Goal: Task Accomplishment & Management: Manage account settings

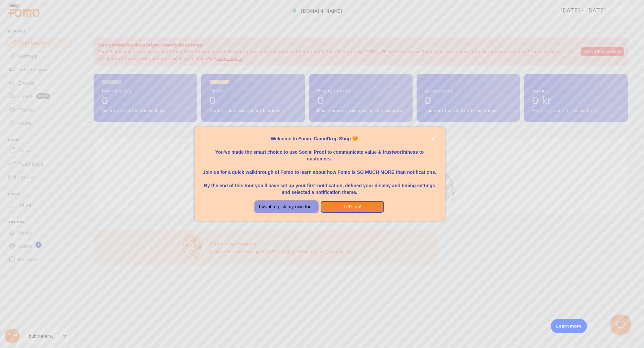
click at [303, 210] on button "I want to pick my own tour." at bounding box center [286, 207] width 63 height 12
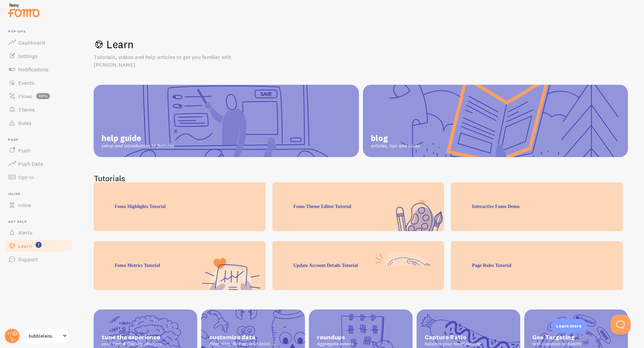
scroll to position [23, 0]
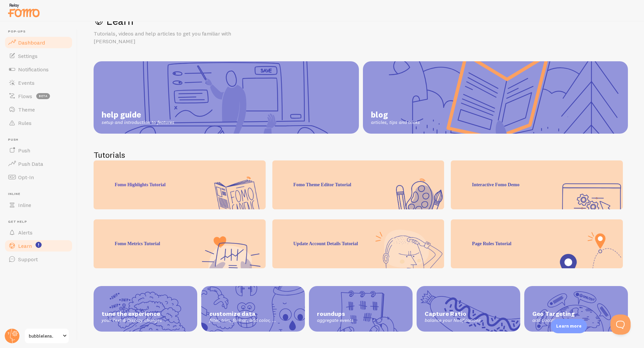
click at [56, 44] on link "Dashboard" at bounding box center [38, 42] width 69 height 13
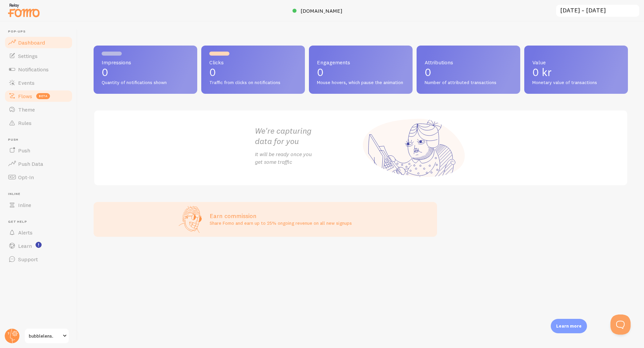
click at [55, 94] on link "Flows beta" at bounding box center [38, 95] width 69 height 13
click at [51, 82] on link "Events" at bounding box center [38, 82] width 69 height 13
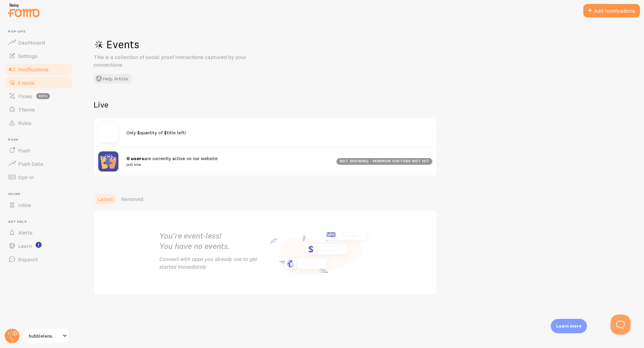
click at [49, 67] on link "Notifications" at bounding box center [38, 69] width 69 height 13
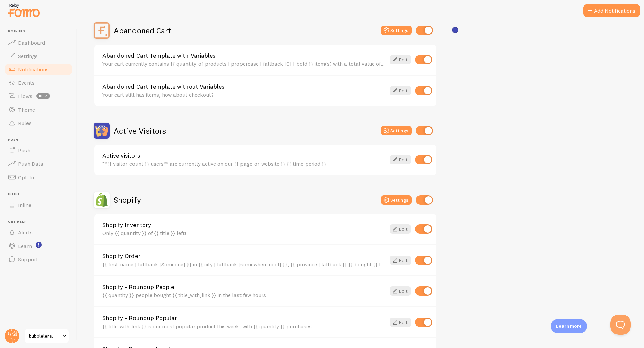
scroll to position [69, 0]
click at [52, 43] on link "Dashboard" at bounding box center [38, 42] width 69 height 13
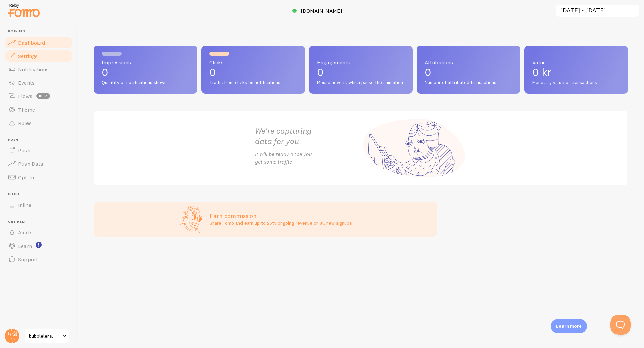
click at [26, 60] on link "Settings" at bounding box center [38, 55] width 69 height 13
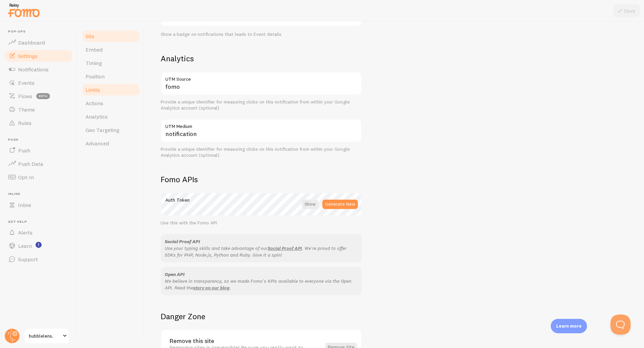
scroll to position [229, 0]
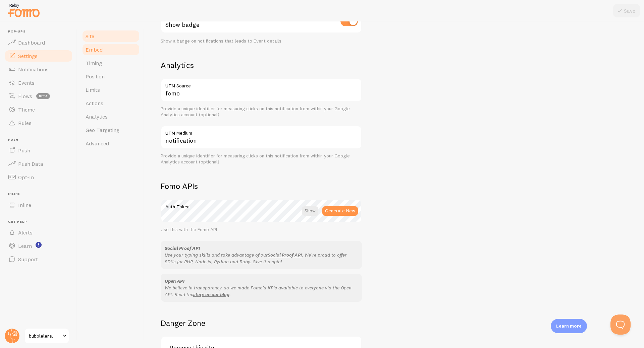
click at [116, 55] on link "Embed" at bounding box center [110, 49] width 59 height 13
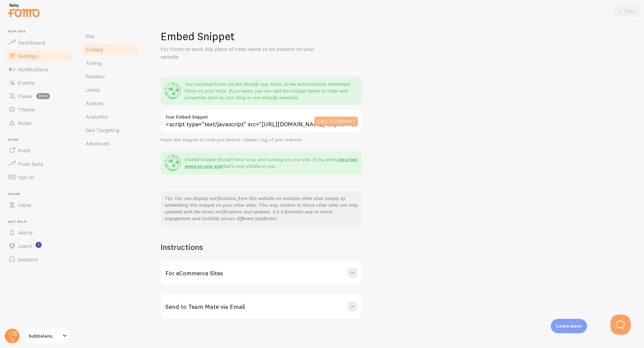
scroll to position [11, 0]
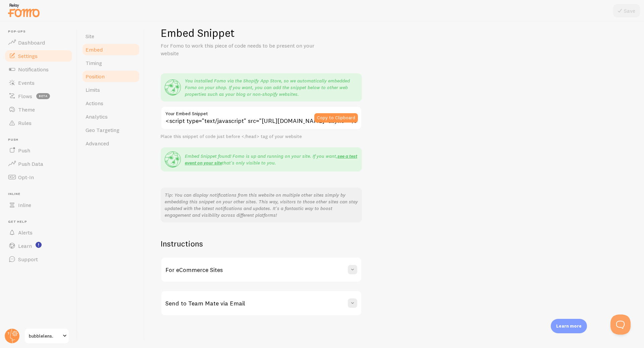
click at [107, 71] on link "Position" at bounding box center [110, 76] width 59 height 13
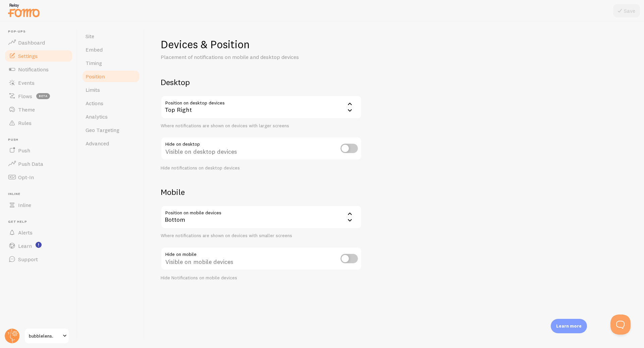
click at [105, 72] on link "Position" at bounding box center [110, 76] width 59 height 13
click at [109, 67] on link "Timing" at bounding box center [110, 62] width 59 height 13
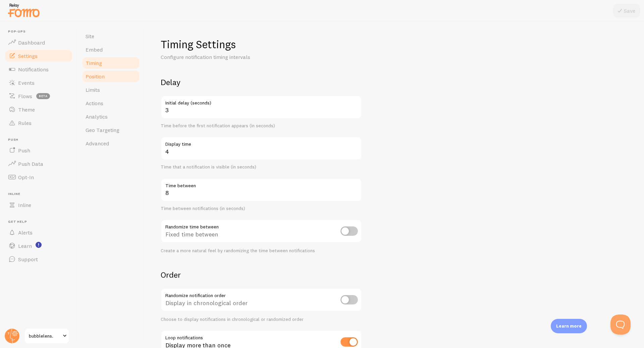
click at [109, 75] on link "Position" at bounding box center [110, 76] width 59 height 13
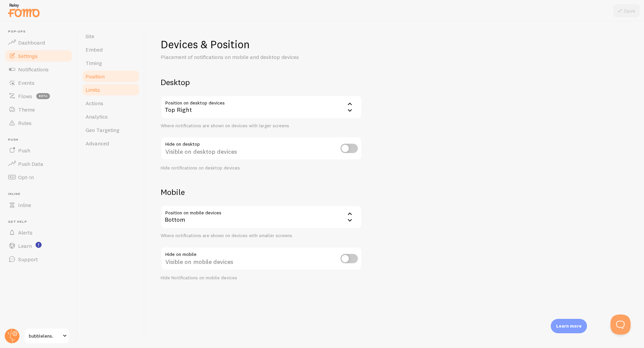
click at [112, 94] on link "Limits" at bounding box center [110, 89] width 59 height 13
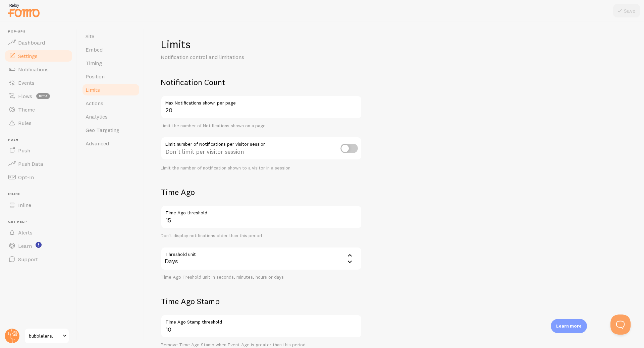
click at [341, 150] on input "checkbox" at bounding box center [348, 148] width 17 height 9
checkbox input "true"
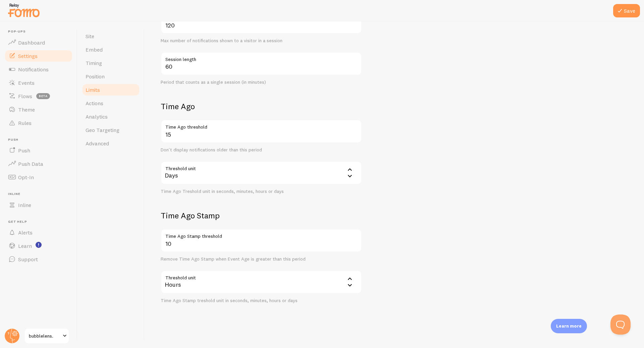
scroll to position [169, 0]
drag, startPoint x: 131, startPoint y: 104, endPoint x: 347, endPoint y: 24, distance: 230.6
click at [130, 104] on link "Actions" at bounding box center [110, 103] width 59 height 13
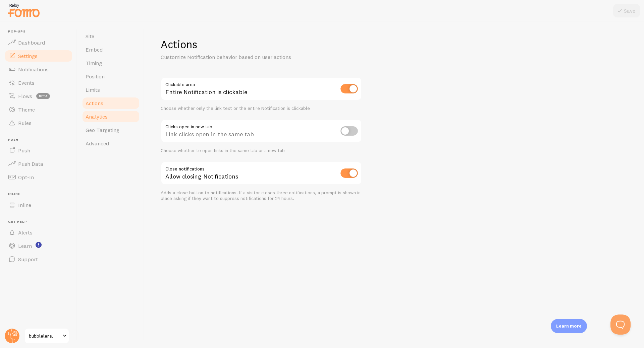
click at [127, 119] on link "Analytics" at bounding box center [110, 116] width 59 height 13
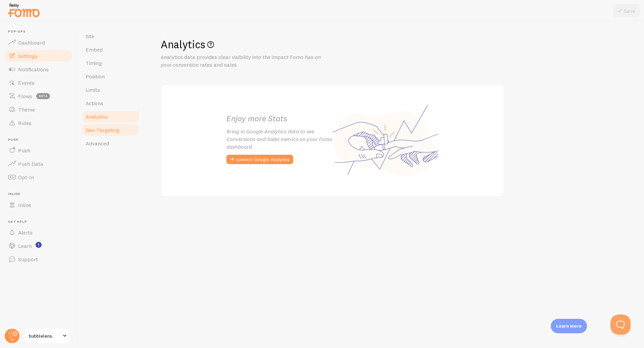
click at [120, 133] on link "Geo Targeting" at bounding box center [110, 129] width 59 height 13
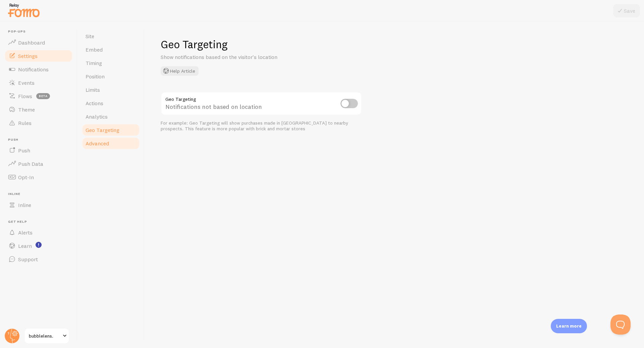
click at [110, 145] on link "Advanced" at bounding box center [110, 143] width 59 height 13
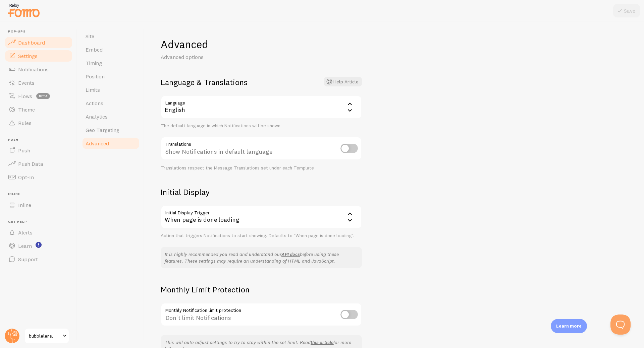
click at [10, 42] on span at bounding box center [12, 43] width 8 height 8
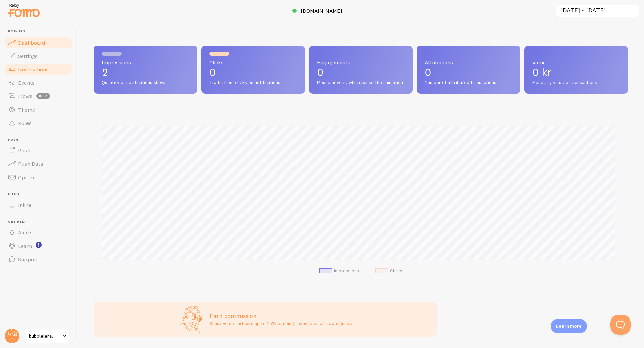
scroll to position [176, 529]
click at [52, 58] on link "Settings" at bounding box center [38, 55] width 69 height 13
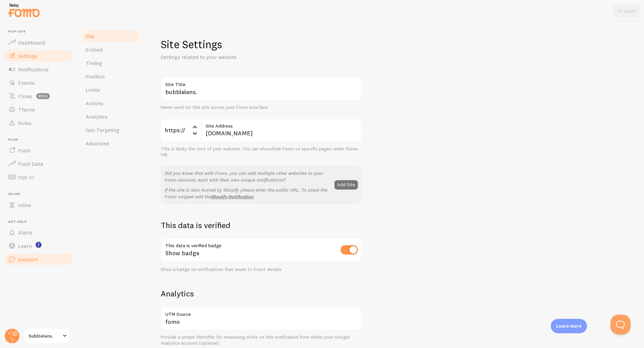
click at [47, 253] on link "Support" at bounding box center [38, 259] width 69 height 13
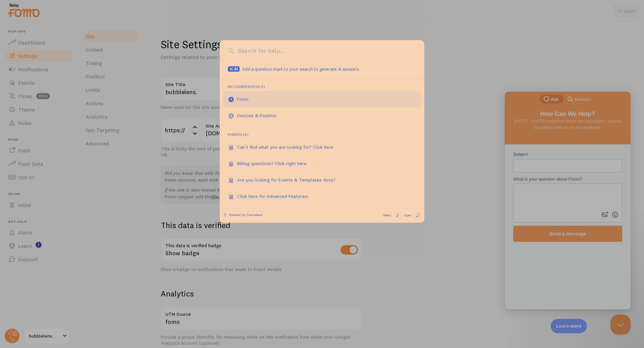
click at [322, 99] on link "Fomo" at bounding box center [322, 99] width 198 height 16
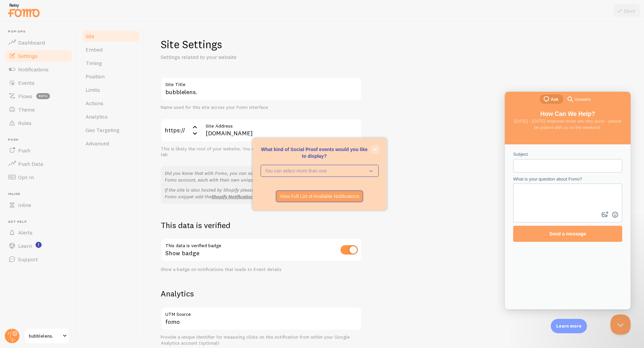
click at [375, 148] on icon "close," at bounding box center [375, 150] width 4 height 4
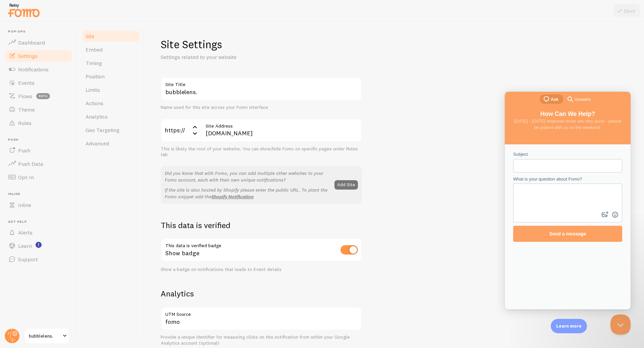
click at [452, 134] on div "bubblelens. Site Title Name used for this site across your Fomo interface https…" at bounding box center [394, 303] width 467 height 453
click at [26, 68] on span "Notifications" at bounding box center [33, 69] width 31 height 7
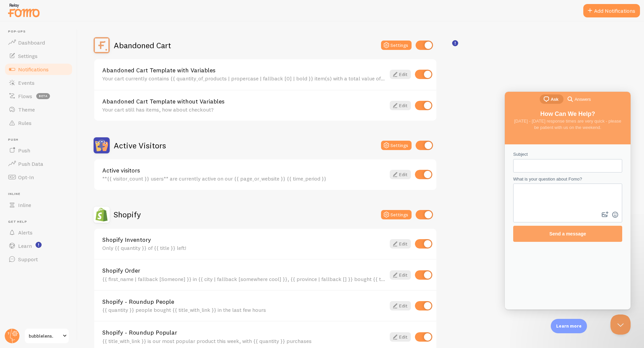
scroll to position [56, 0]
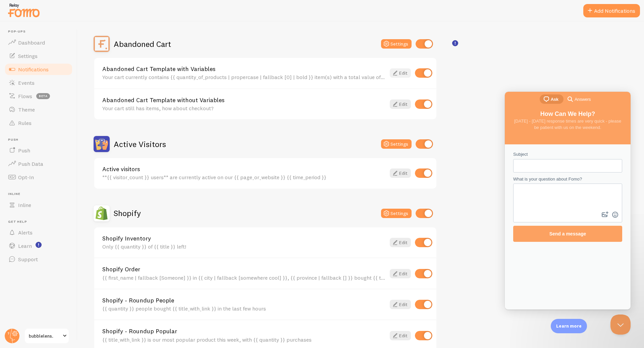
click at [398, 73] on icon at bounding box center [395, 73] width 8 height 8
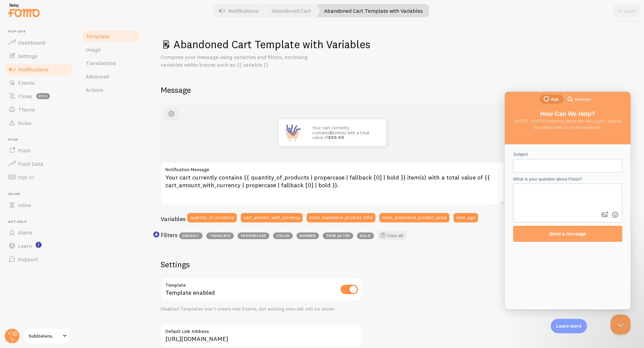
click at [403, 71] on div "Abandoned Cart Template with Variables Compose your message using variables and…" at bounding box center [394, 255] width 467 height 435
click at [109, 52] on link "Image" at bounding box center [110, 49] width 59 height 13
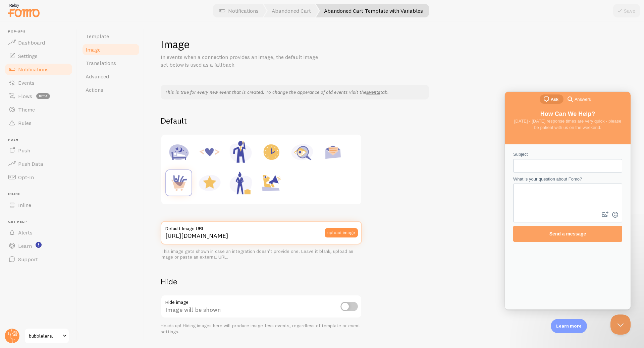
click at [291, 234] on input "https://fomo.com/images/widget/template_defaults/purchase.jpg" at bounding box center [261, 232] width 201 height 23
click at [119, 61] on link "Translations" at bounding box center [110, 62] width 59 height 13
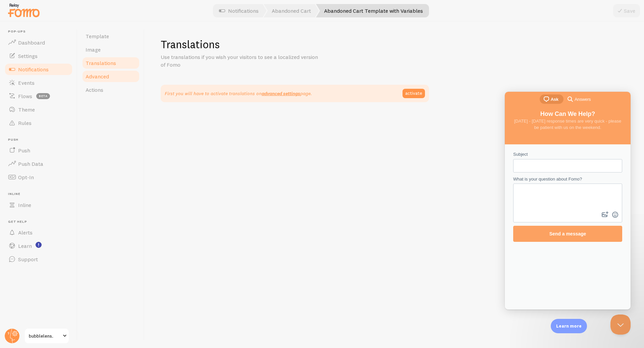
click at [114, 77] on link "Advanced" at bounding box center [110, 76] width 59 height 13
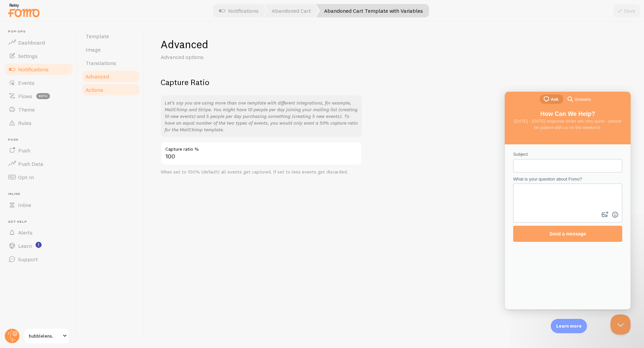
click at [111, 85] on link "Actions" at bounding box center [110, 89] width 59 height 13
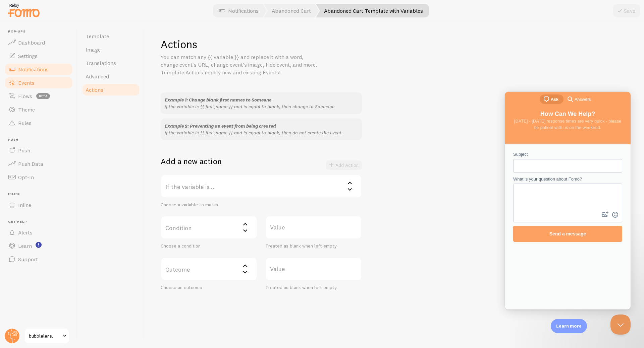
click at [55, 81] on link "Events" at bounding box center [38, 82] width 69 height 13
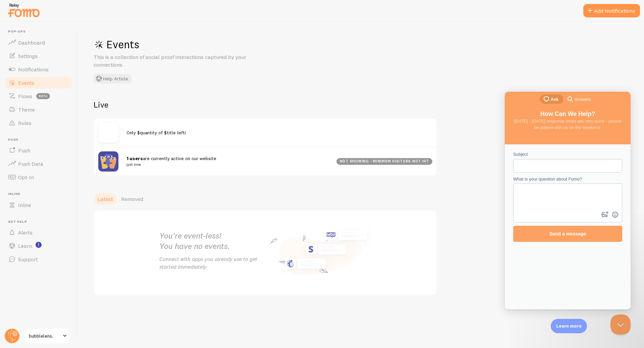
click at [110, 160] on img at bounding box center [108, 161] width 20 height 20
click at [394, 160] on div "not showing - minimum visitors not hit" at bounding box center [384, 161] width 96 height 7
click at [594, 71] on div "Events This is a collection of social proof interactions captured by your conne…" at bounding box center [360, 184] width 566 height 327
click at [573, 35] on div "Events This is a collection of social proof interactions captured by your conne…" at bounding box center [360, 184] width 566 height 327
click at [592, 10] on span at bounding box center [590, 11] width 8 height 8
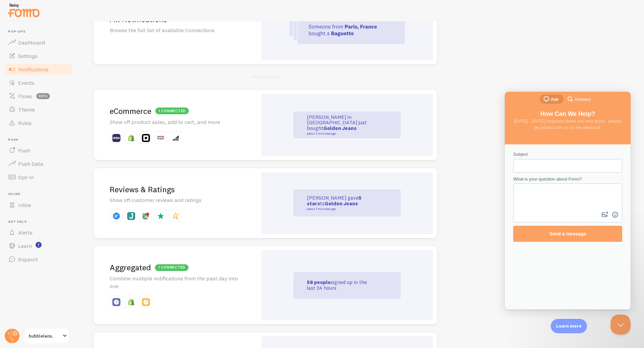
scroll to position [101, 0]
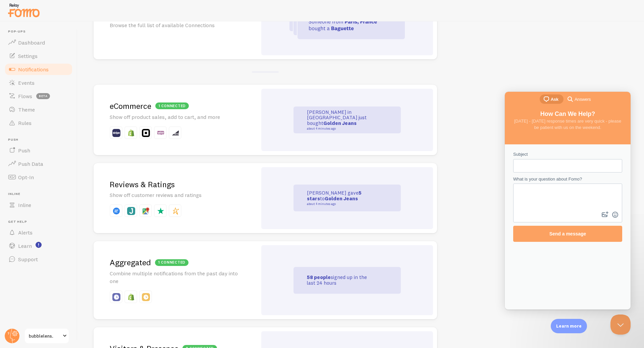
click at [219, 191] on p "Show off customer reviews and ratings" at bounding box center [175, 195] width 131 height 8
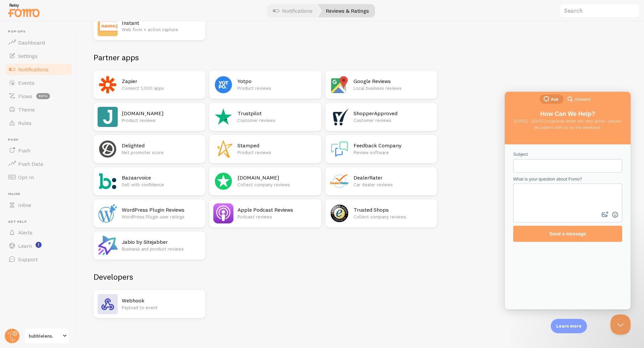
scroll to position [86, 0]
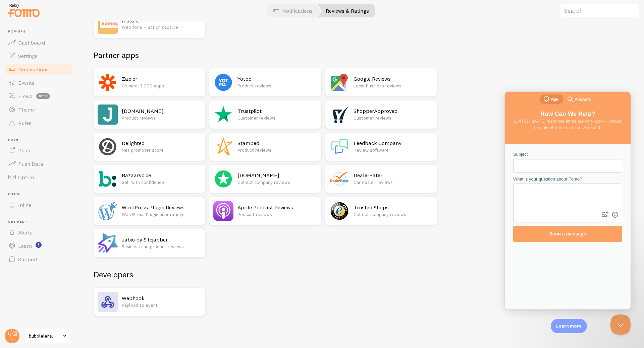
click at [165, 117] on p "Product reviews" at bounding box center [161, 118] width 79 height 7
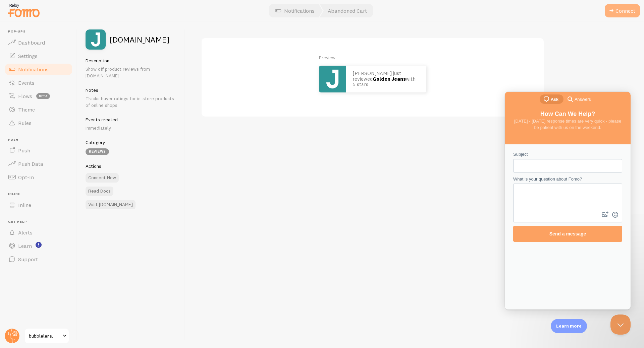
click at [621, 9] on button "Connect" at bounding box center [621, 10] width 35 height 13
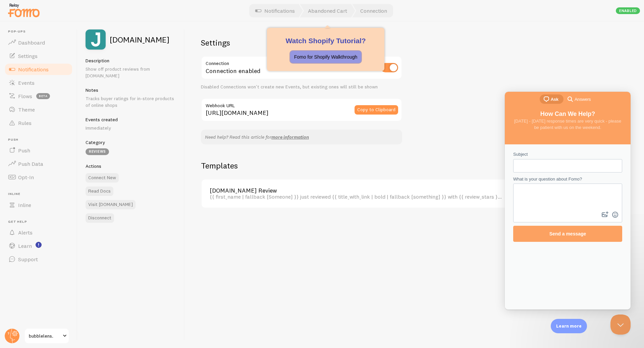
click at [318, 63] on button "Fomo for Shopify Walkthrough" at bounding box center [325, 57] width 71 height 12
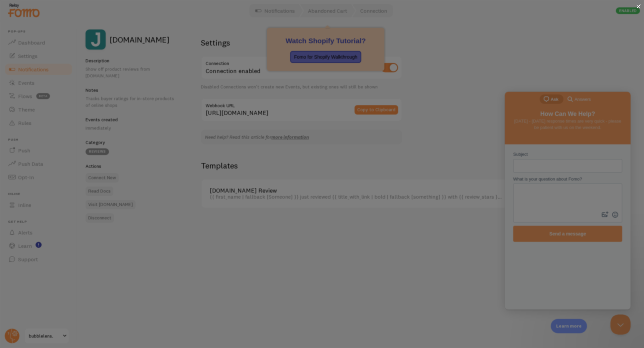
click at [640, 4] on div at bounding box center [638, 7] width 11 height 14
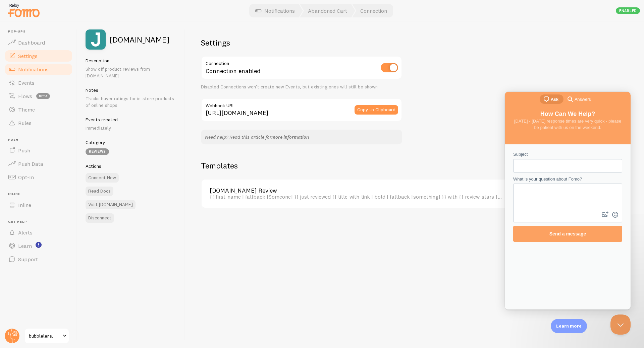
click at [49, 57] on link "Settings" at bounding box center [38, 55] width 69 height 13
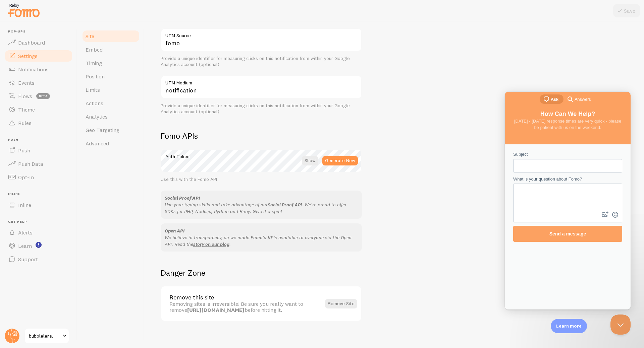
scroll to position [285, 0]
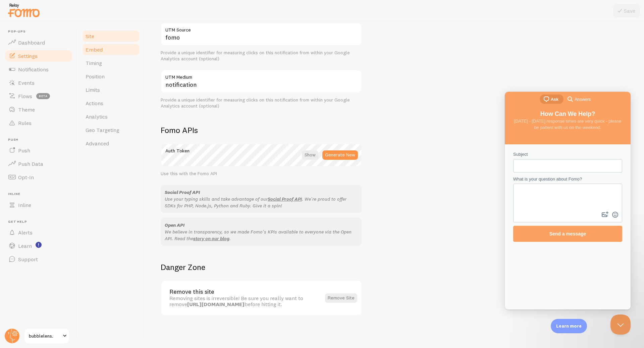
click at [116, 50] on link "Embed" at bounding box center [110, 49] width 59 height 13
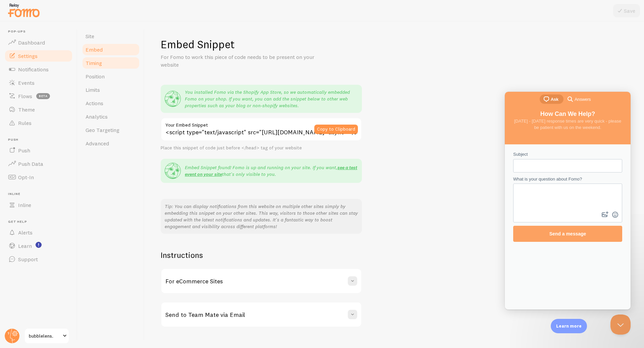
click at [109, 62] on link "Timing" at bounding box center [110, 62] width 59 height 13
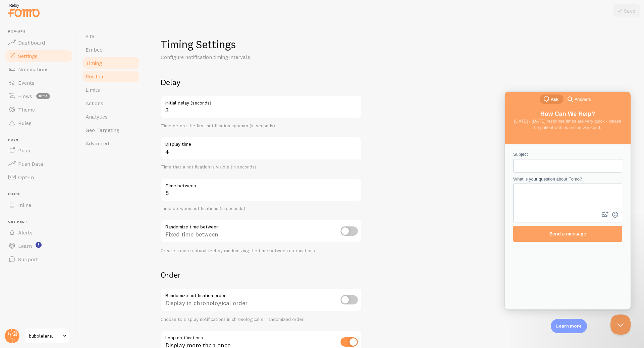
click at [107, 81] on link "Position" at bounding box center [110, 76] width 59 height 13
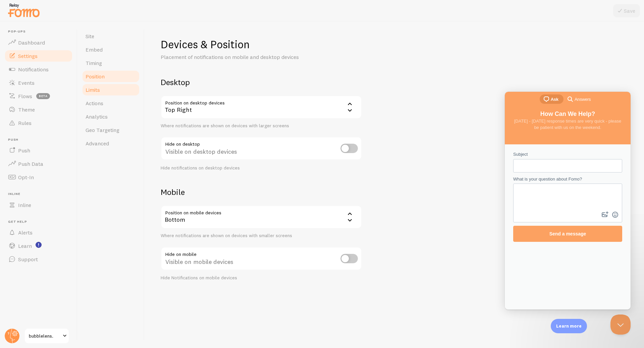
click at [104, 94] on link "Limits" at bounding box center [110, 89] width 59 height 13
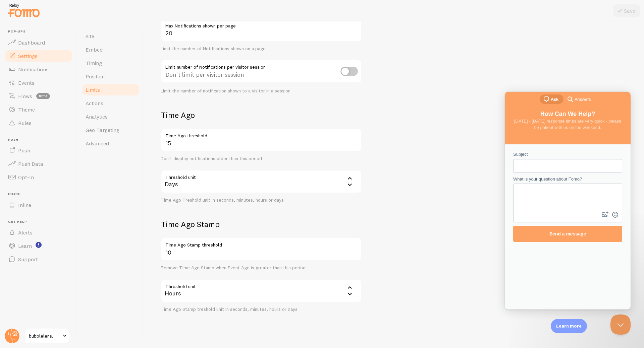
scroll to position [78, 0]
click at [621, 321] on button "Close Beacon popover" at bounding box center [619, 323] width 20 height 20
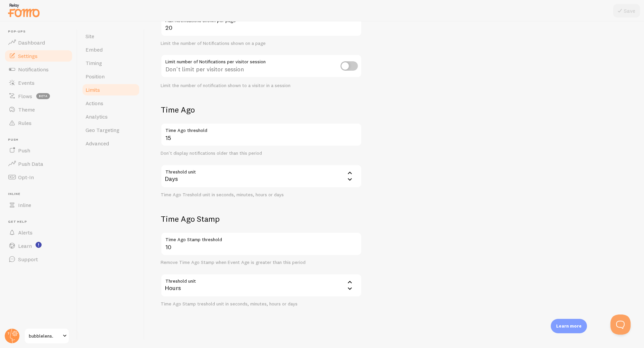
scroll to position [86, 0]
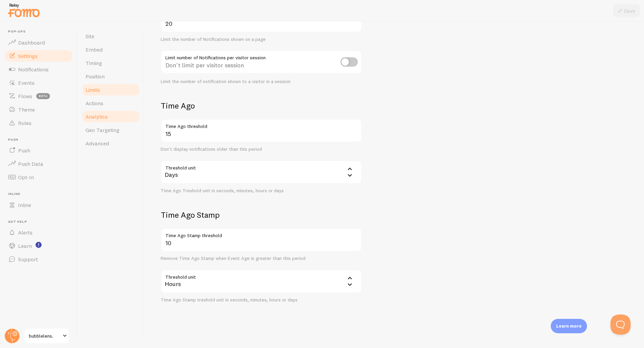
click at [114, 111] on link "Analytics" at bounding box center [110, 116] width 59 height 13
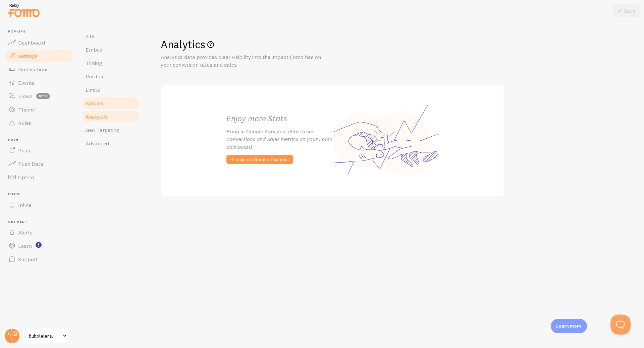
click at [115, 107] on link "Actions" at bounding box center [110, 103] width 59 height 13
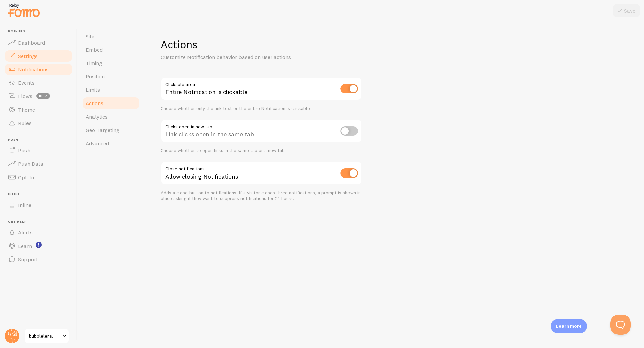
click at [53, 68] on link "Notifications" at bounding box center [38, 69] width 69 height 13
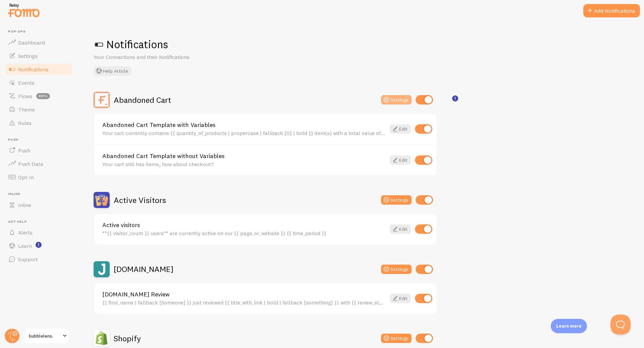
click at [399, 99] on button "Settings" at bounding box center [396, 99] width 31 height 9
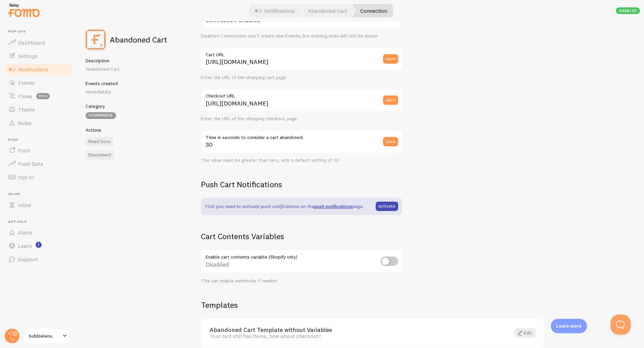
scroll to position [50, 0]
click at [387, 207] on link "activate" at bounding box center [386, 207] width 22 height 9
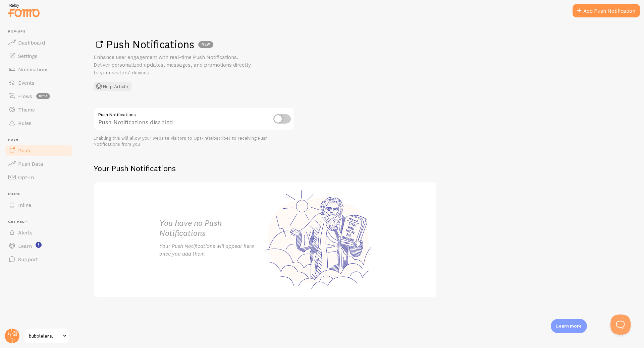
click at [285, 121] on input "checkbox" at bounding box center [281, 118] width 17 height 9
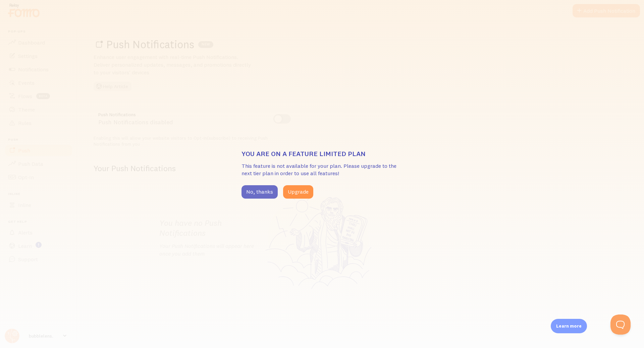
click at [244, 193] on button "No, thanks" at bounding box center [259, 191] width 36 height 13
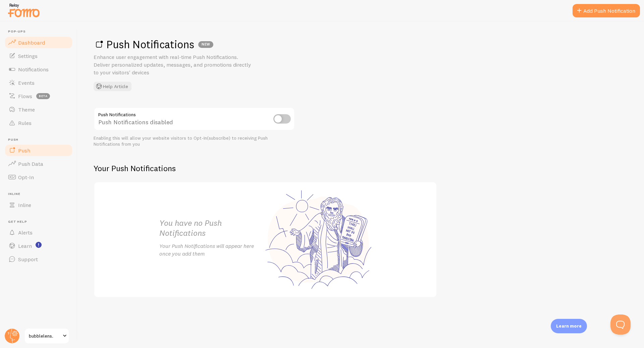
click at [45, 42] on link "Dashboard" at bounding box center [38, 42] width 69 height 13
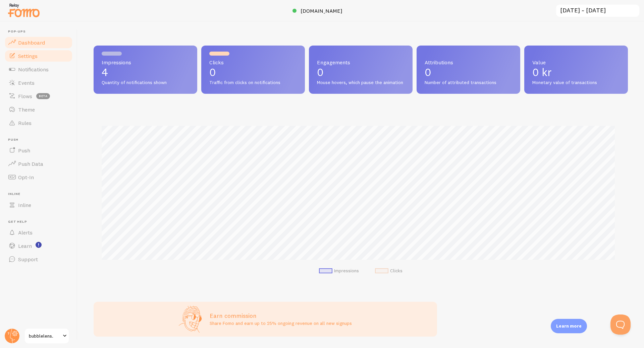
click at [52, 58] on link "Settings" at bounding box center [38, 55] width 69 height 13
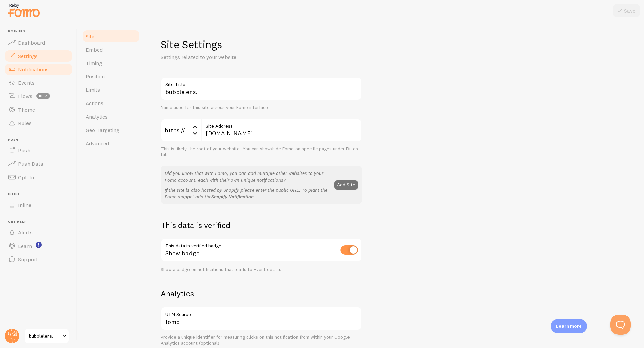
click at [46, 71] on span "Notifications" at bounding box center [33, 69] width 31 height 7
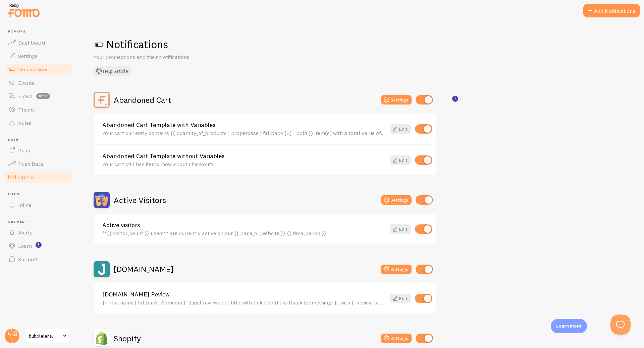
click at [51, 175] on link "Opt-In" at bounding box center [38, 177] width 69 height 13
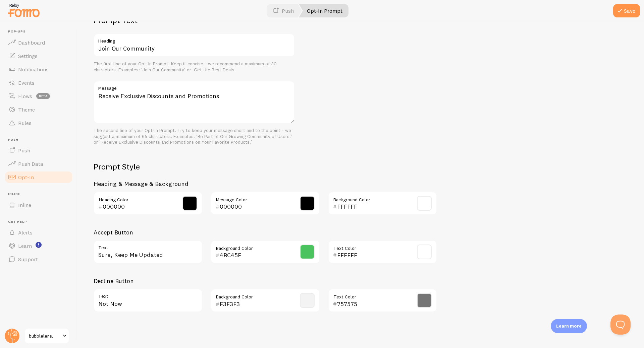
scroll to position [200, 0]
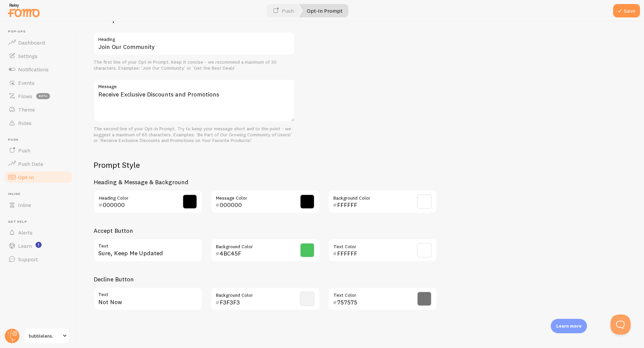
click at [308, 251] on span at bounding box center [307, 250] width 15 height 15
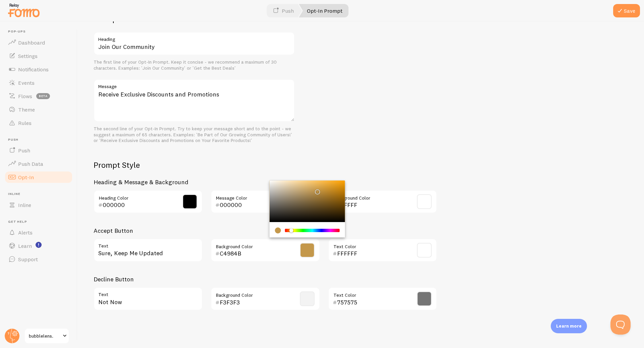
click at [291, 230] on div "Chrome color picker" at bounding box center [311, 230] width 53 height 3
type input "FDB22F"
drag, startPoint x: 317, startPoint y: 192, endPoint x: 330, endPoint y: 181, distance: 17.4
click at [330, 181] on div "Chrome color picker" at bounding box center [331, 183] width 4 height 4
click at [340, 153] on div "Prompt Text Join Our Community Heading The first line of your Opt-In Prompt. Ke…" at bounding box center [361, 164] width 534 height 303
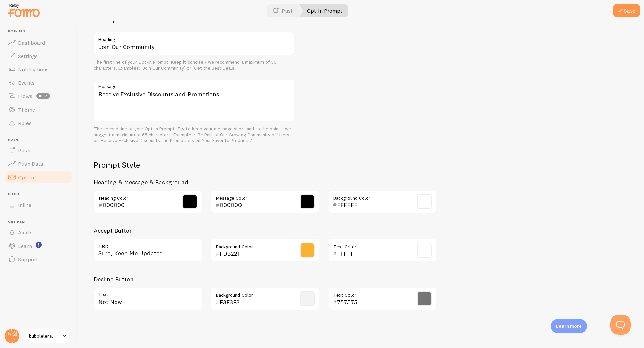
click at [426, 204] on span at bounding box center [424, 201] width 15 height 15
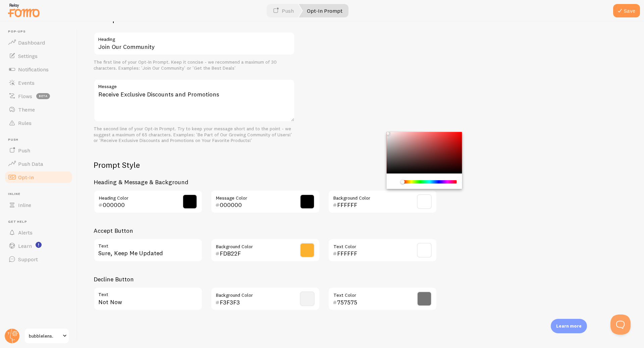
click at [412, 181] on div "Chrome color picker" at bounding box center [428, 181] width 53 height 3
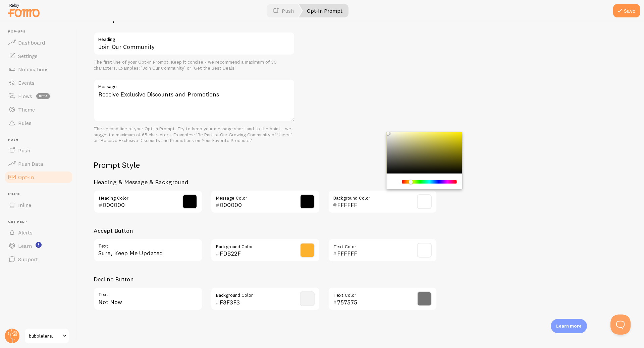
click at [410, 182] on div "Chrome color picker" at bounding box center [411, 182] width 4 height 4
drag, startPoint x: 421, startPoint y: 147, endPoint x: 414, endPoint y: 133, distance: 15.7
click at [414, 133] on div "Chrome color picker" at bounding box center [423, 153] width 75 height 42
click at [413, 182] on div "Chrome color picker" at bounding box center [413, 182] width 4 height 4
click at [410, 182] on div "Chrome color picker" at bounding box center [410, 182] width 4 height 4
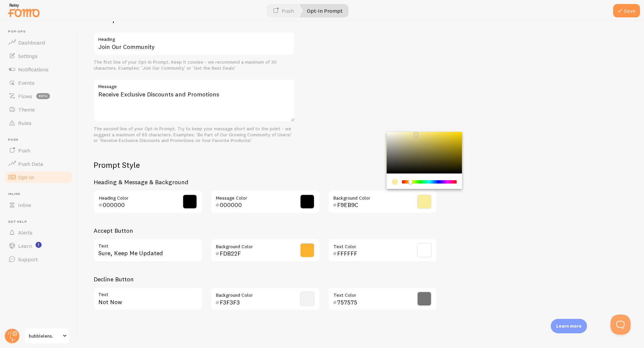
click at [417, 135] on div "Chrome color picker" at bounding box center [416, 135] width 4 height 4
type input "EDDE8B"
click at [460, 249] on div "Prompt Text Join Our Community Heading The first line of your Opt-In Prompt. Ke…" at bounding box center [361, 164] width 534 height 303
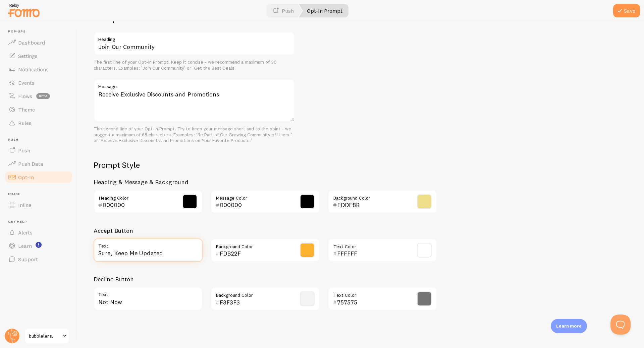
click at [200, 258] on input "Sure, Keep Me Updated" at bounding box center [148, 250] width 109 height 23
click at [200, 257] on input "Sure, Keep Me Updated" at bounding box center [148, 250] width 109 height 23
click at [209, 265] on div "Sure, Keep Me Updated Text FDB22F Background Color FFFFFF Text Color" at bounding box center [264, 253] width 351 height 29
click at [420, 253] on span at bounding box center [424, 250] width 15 height 15
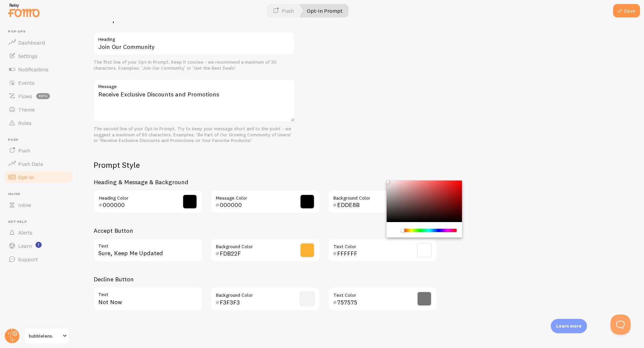
click at [483, 275] on div "Prompt Text Join Our Community Heading The first line of your Opt-In Prompt. Ke…" at bounding box center [361, 164] width 534 height 303
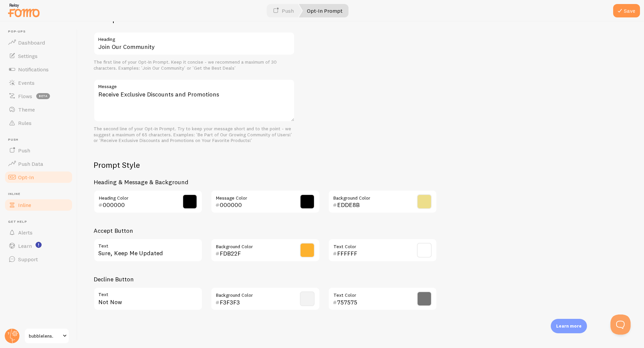
click at [42, 203] on link "Inline" at bounding box center [38, 204] width 69 height 13
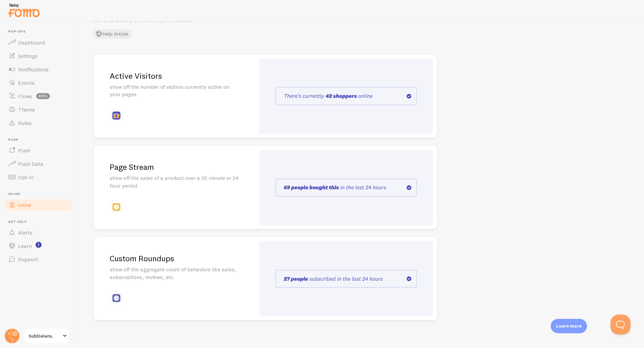
scroll to position [57, 0]
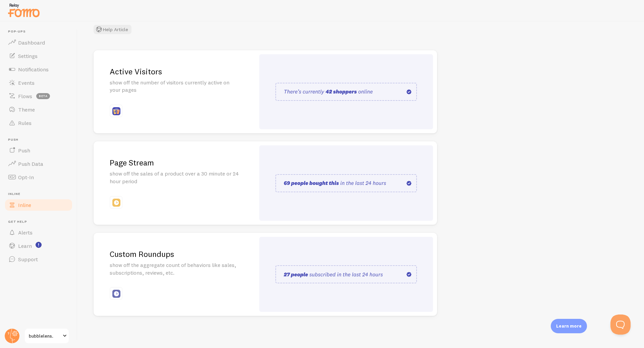
click at [188, 217] on div "Page Stream show off the sales of a product over a 30 minute or 24 hour period" at bounding box center [175, 182] width 162 height 83
click at [141, 94] on div "Active Visitors show off the number of visitors currently active on your pages" at bounding box center [175, 91] width 162 height 83
click at [190, 276] on p "show off the aggregate count of behaviors like sales, subscriptions, reviews, e…" at bounding box center [174, 268] width 129 height 15
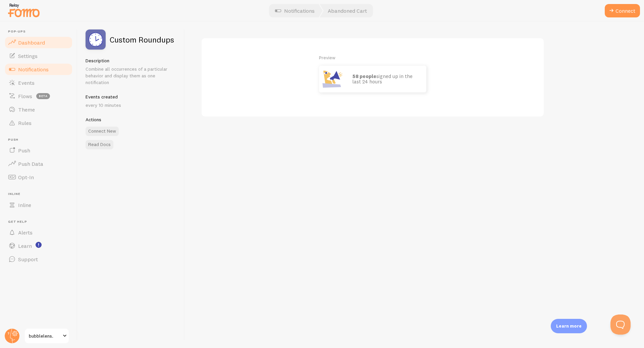
click at [40, 45] on span "Dashboard" at bounding box center [31, 42] width 27 height 7
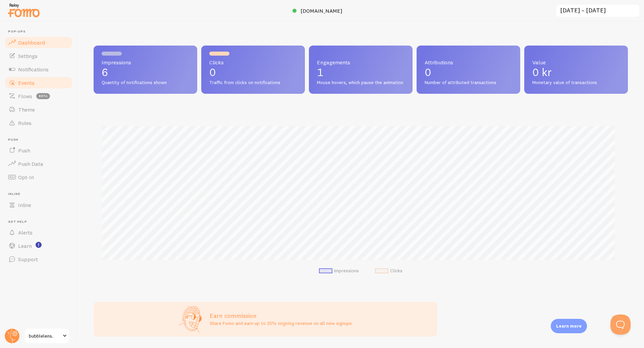
click at [30, 79] on link "Events" at bounding box center [38, 82] width 69 height 13
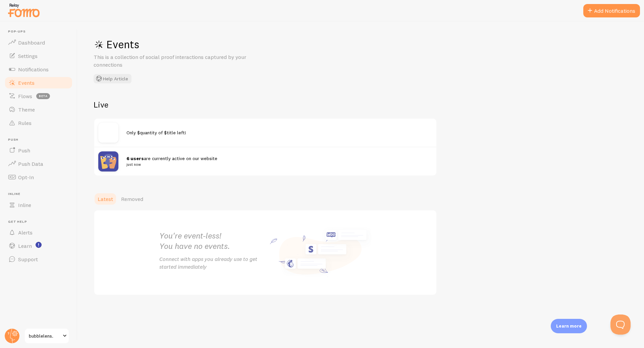
click at [204, 169] on div "6 users are currently active on our website just now" at bounding box center [265, 161] width 342 height 29
click at [174, 160] on span "6 users are currently active on our website just now" at bounding box center [275, 162] width 298 height 12
click at [152, 136] on div "Only $quantity of $title left!" at bounding box center [265, 133] width 342 height 28
click at [150, 131] on span "Only $quantity of $title left!" at bounding box center [156, 133] width 60 height 6
click at [178, 133] on span "Only $quantity of $title left!" at bounding box center [156, 133] width 60 height 6
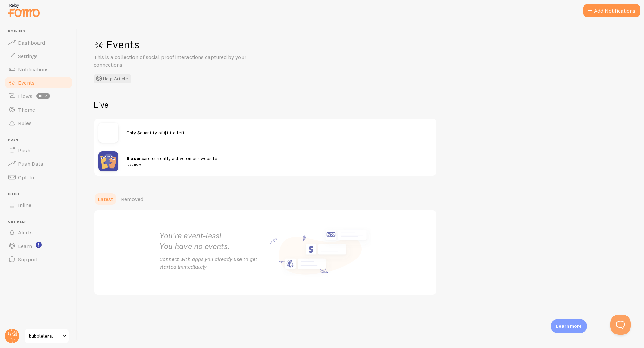
click at [113, 129] on img at bounding box center [108, 133] width 20 height 20
click at [51, 72] on link "Notifications" at bounding box center [38, 69] width 69 height 13
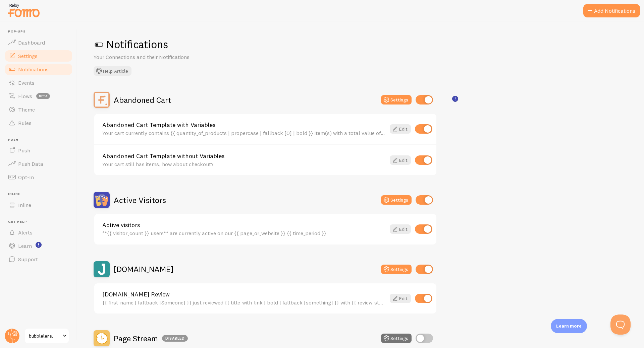
click at [52, 57] on link "Settings" at bounding box center [38, 55] width 69 height 13
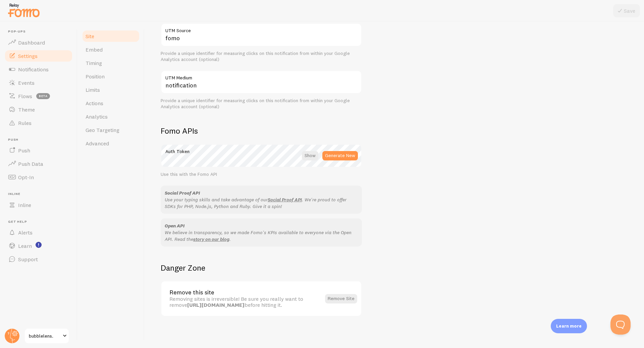
scroll to position [285, 0]
click at [100, 53] on span "Embed" at bounding box center [93, 49] width 17 height 7
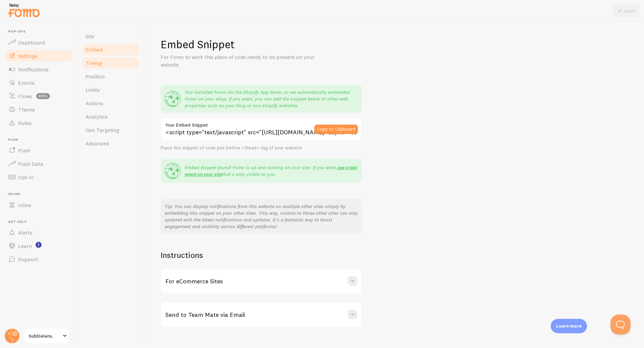
click at [94, 65] on span "Timing" at bounding box center [93, 63] width 16 height 7
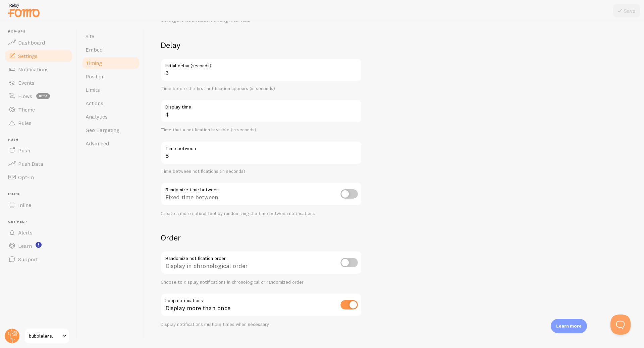
scroll to position [45, 0]
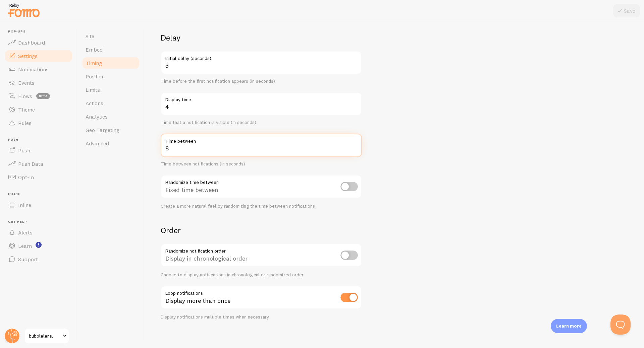
drag, startPoint x: 170, startPoint y: 148, endPoint x: 164, endPoint y: 148, distance: 6.0
click at [164, 148] on input "8" at bounding box center [261, 145] width 201 height 23
type input "16"
click at [149, 190] on div "Timing Settings Configure notification timing intervals Delay 3 Initial delay (…" at bounding box center [393, 184] width 499 height 327
click at [347, 187] on input "checkbox" at bounding box center [348, 186] width 17 height 9
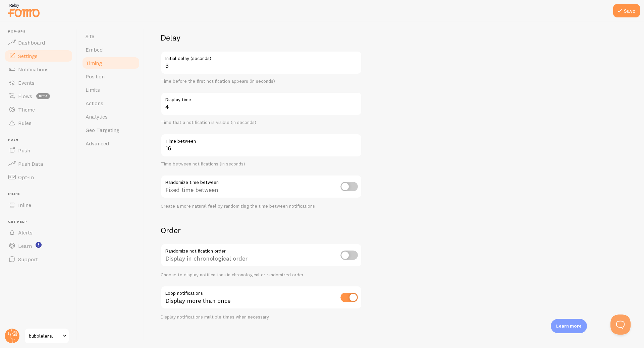
checkbox input "true"
click at [176, 148] on input "16" at bounding box center [261, 145] width 201 height 23
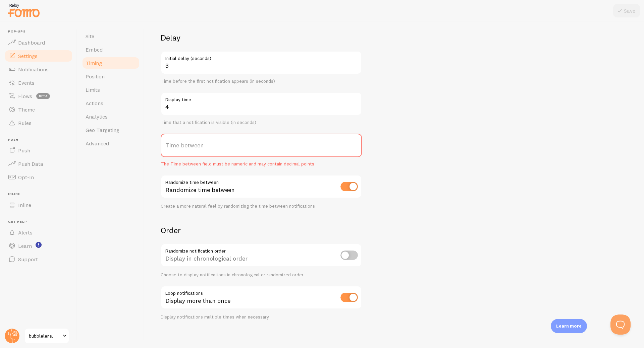
click at [102, 205] on div "Site Embed Timing Position Limits Actions Analytics Geo Targeting Advanced" at bounding box center [110, 184] width 67 height 327
click at [180, 143] on label "Time between" at bounding box center [261, 145] width 201 height 23
click at [180, 143] on input "Time between" at bounding box center [261, 145] width 201 height 23
type input "16"
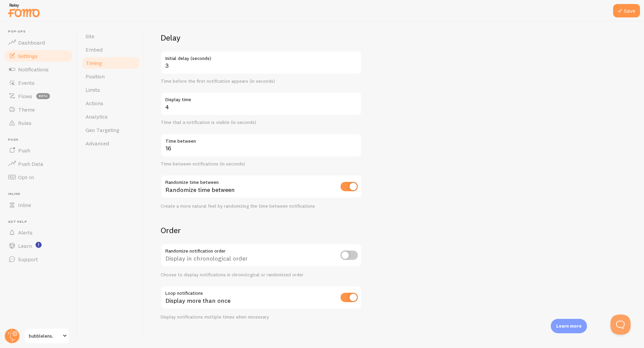
click at [177, 225] on form "Delay 3 Initial delay (seconds) Time before the first notification appears (in …" at bounding box center [394, 177] width 467 height 288
click at [350, 257] on input "checkbox" at bounding box center [348, 255] width 17 height 9
checkbox input "true"
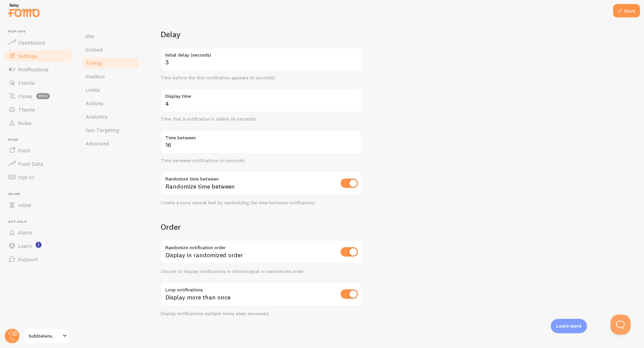
scroll to position [49, 0]
click at [350, 294] on input "checkbox" at bounding box center [348, 293] width 17 height 9
checkbox input "false"
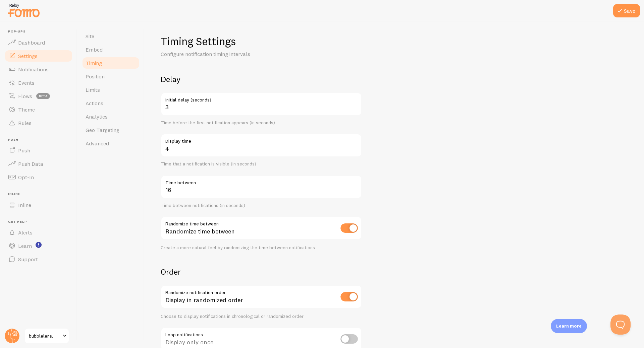
scroll to position [0, 0]
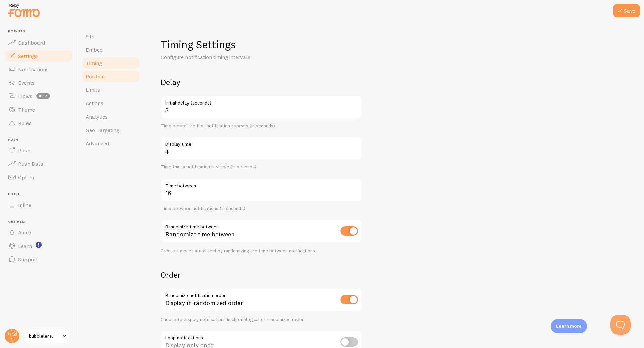
click at [116, 79] on link "Position" at bounding box center [110, 76] width 59 height 13
click at [617, 9] on icon at bounding box center [619, 11] width 8 height 8
click at [122, 77] on link "Position" at bounding box center [110, 76] width 59 height 13
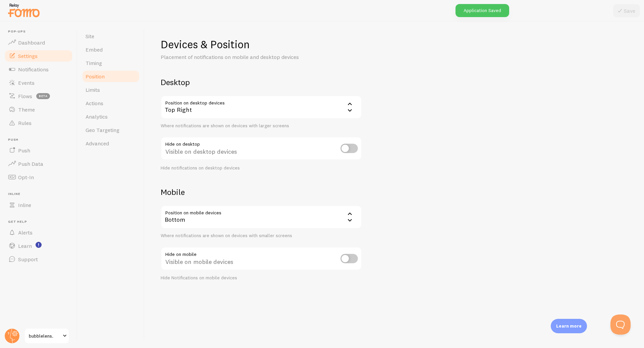
click at [232, 110] on div "Top Right" at bounding box center [261, 107] width 201 height 23
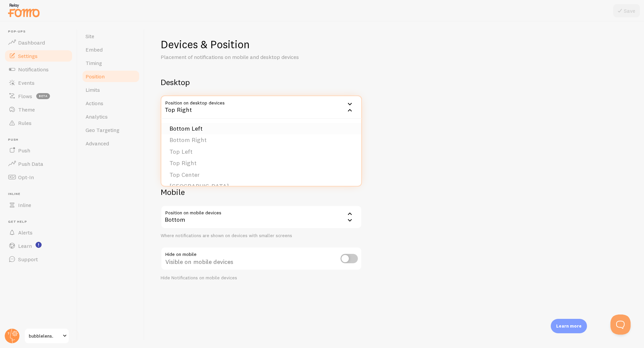
click at [227, 128] on li "Bottom Left" at bounding box center [261, 129] width 200 height 12
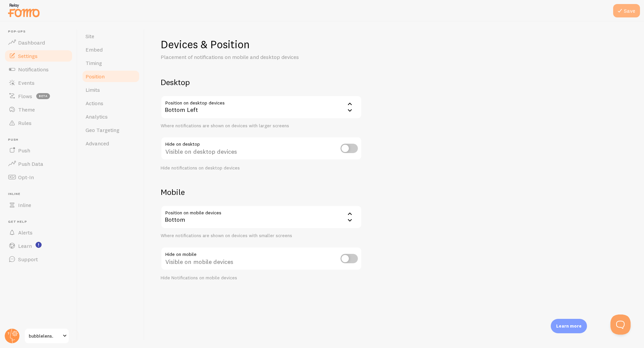
click at [618, 8] on icon at bounding box center [619, 11] width 8 height 8
click at [122, 91] on link "Limits" at bounding box center [110, 89] width 59 height 13
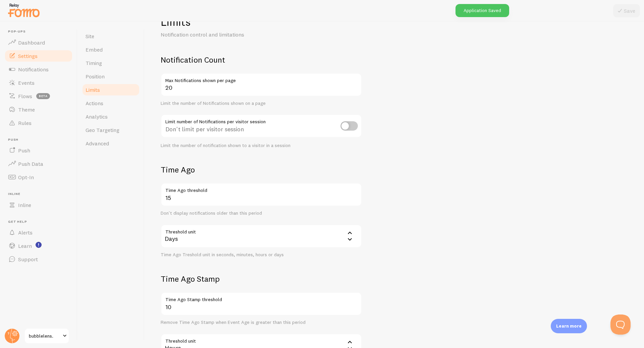
scroll to position [34, 0]
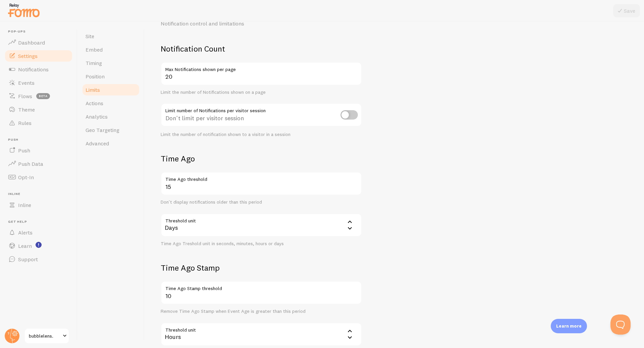
click at [351, 116] on input "checkbox" at bounding box center [348, 114] width 17 height 9
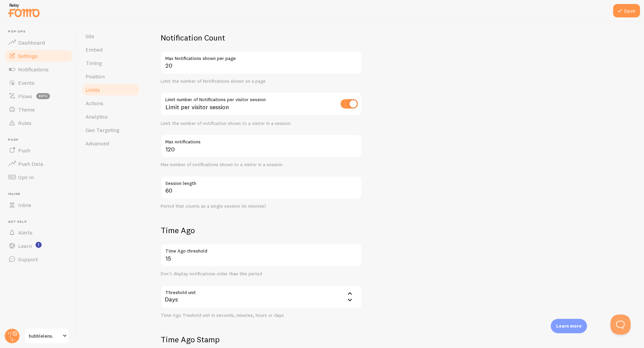
click at [349, 104] on input "checkbox" at bounding box center [348, 103] width 17 height 9
checkbox input "false"
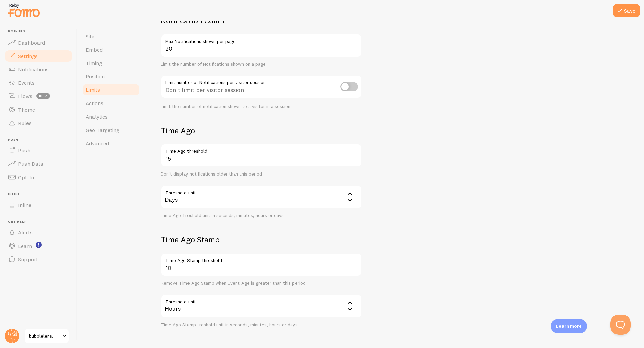
scroll to position [86, 0]
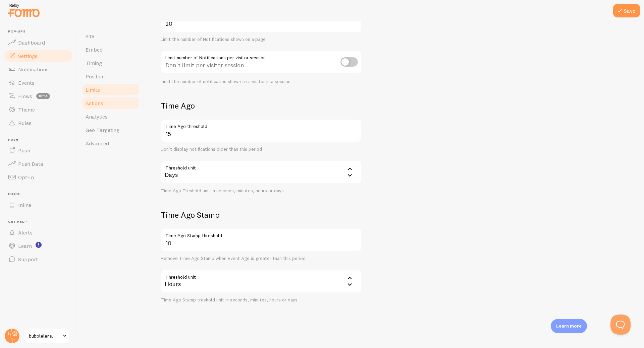
click at [114, 101] on link "Actions" at bounding box center [110, 103] width 59 height 13
click at [622, 12] on icon at bounding box center [619, 11] width 8 height 8
click at [110, 101] on link "Actions" at bounding box center [110, 103] width 59 height 13
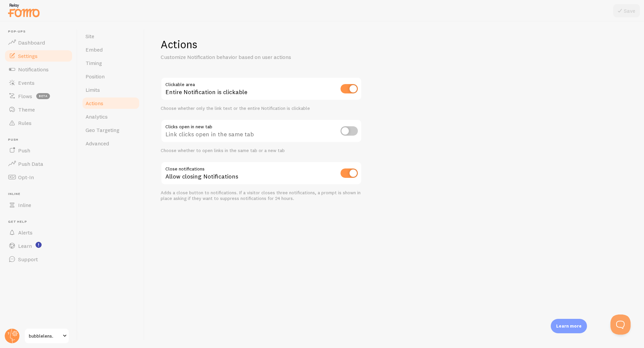
click at [346, 131] on input "checkbox" at bounding box center [348, 130] width 17 height 9
click at [356, 131] on input "checkbox" at bounding box center [348, 130] width 17 height 9
checkbox input "false"
click at [357, 151] on div "Choose whether to open links in the same tab or a new tab" at bounding box center [261, 151] width 201 height 6
click at [99, 113] on link "Analytics" at bounding box center [110, 116] width 59 height 13
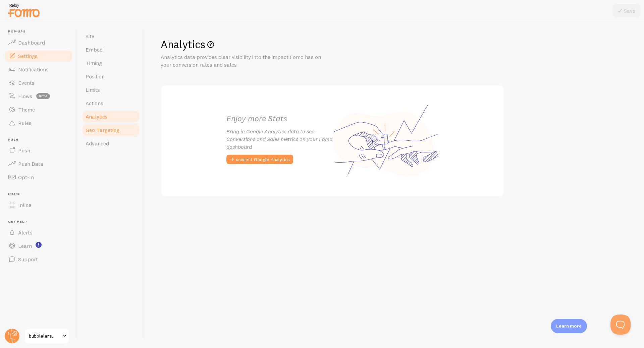
click at [118, 126] on link "Geo Targeting" at bounding box center [110, 129] width 59 height 13
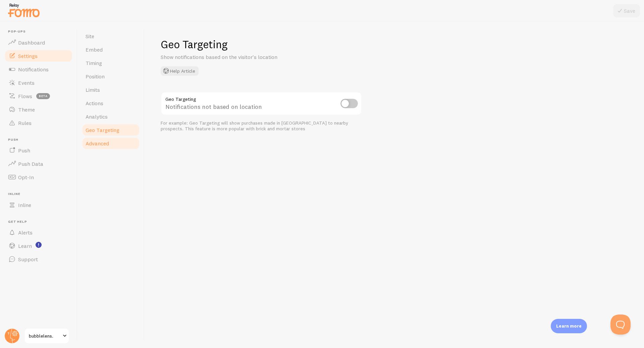
click at [117, 140] on link "Advanced" at bounding box center [110, 143] width 59 height 13
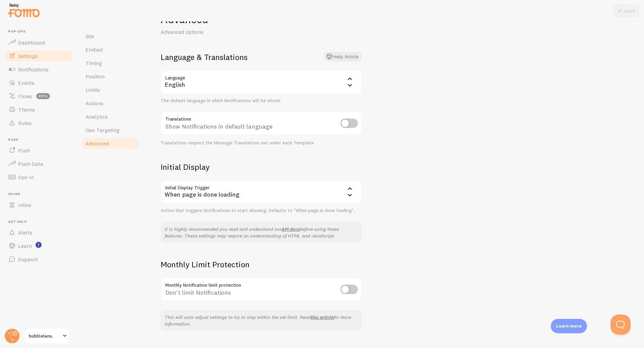
scroll to position [34, 0]
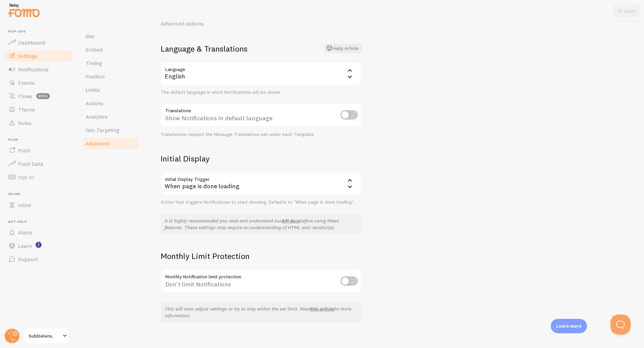
click at [246, 182] on div "When page is done loading" at bounding box center [261, 183] width 201 height 23
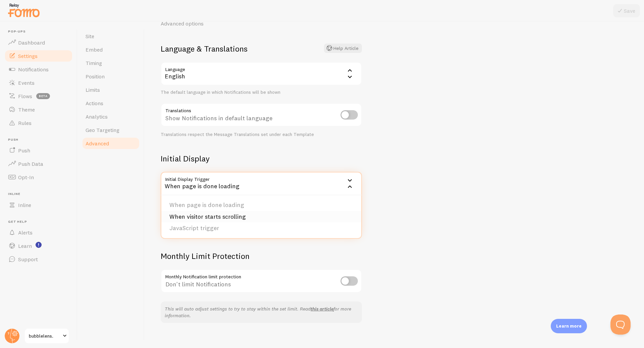
click at [219, 218] on li "When visitor starts scrolling" at bounding box center [261, 217] width 200 height 12
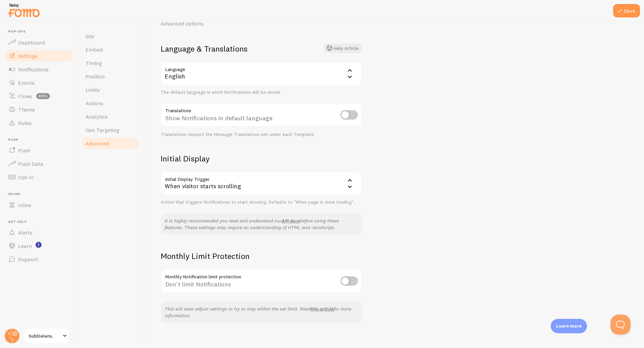
scroll to position [41, 0]
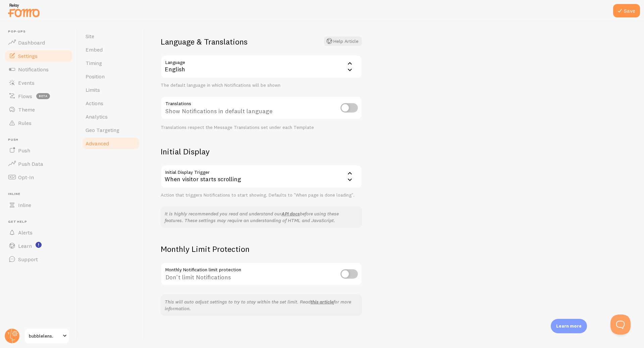
click at [340, 179] on div "When visitor starts scrolling" at bounding box center [261, 176] width 201 height 23
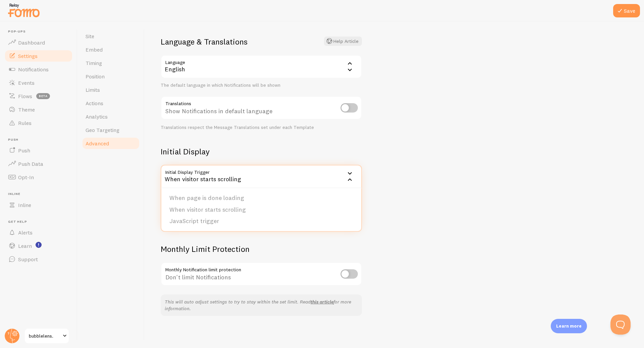
click at [340, 179] on div "When visitor starts scrolling" at bounding box center [261, 176] width 201 height 23
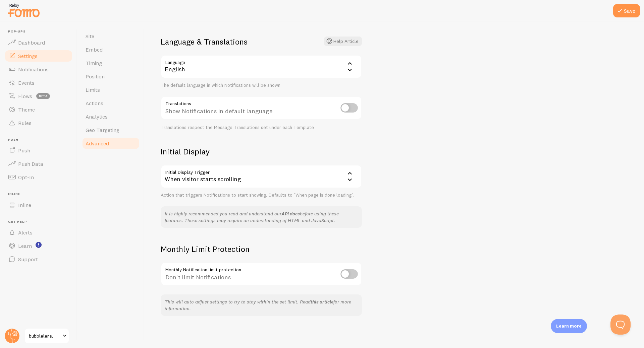
click at [353, 275] on input "checkbox" at bounding box center [348, 273] width 17 height 9
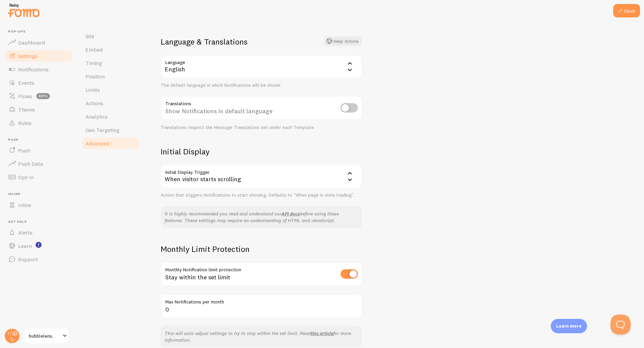
click at [353, 275] on input "checkbox" at bounding box center [348, 273] width 17 height 9
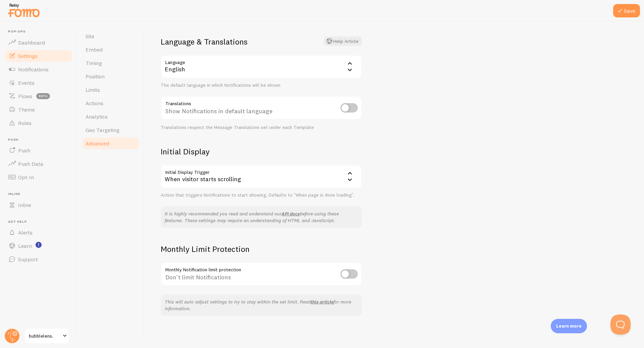
click at [350, 274] on input "checkbox" at bounding box center [348, 273] width 17 height 9
checkbox input "true"
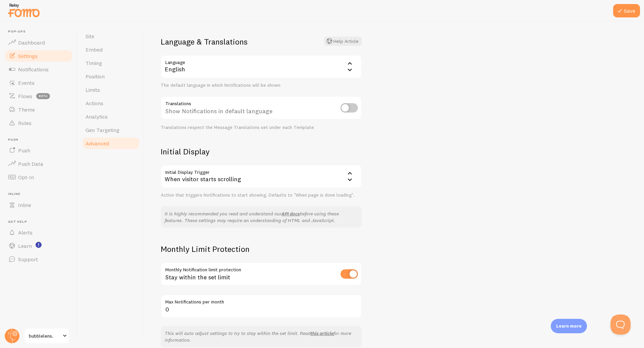
click at [212, 305] on label "Max Notifications per month" at bounding box center [261, 300] width 201 height 11
click at [212, 305] on input "0" at bounding box center [261, 306] width 201 height 23
click at [212, 305] on label "Max Notifications per month" at bounding box center [261, 300] width 201 height 11
click at [212, 305] on input "0" at bounding box center [261, 306] width 201 height 23
click at [212, 305] on label "Max Notifications per month" at bounding box center [261, 300] width 201 height 11
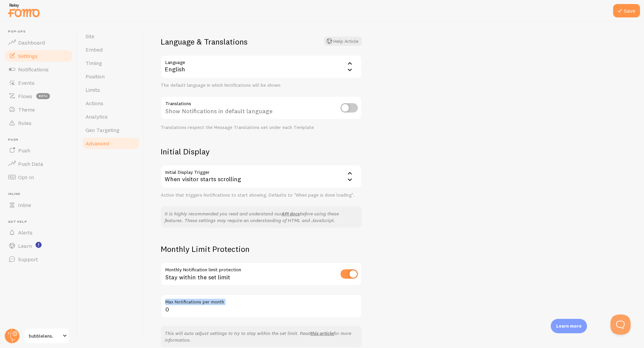
click at [212, 305] on input "0" at bounding box center [261, 306] width 201 height 23
click at [215, 312] on input "0" at bounding box center [261, 306] width 201 height 23
type input "1000"
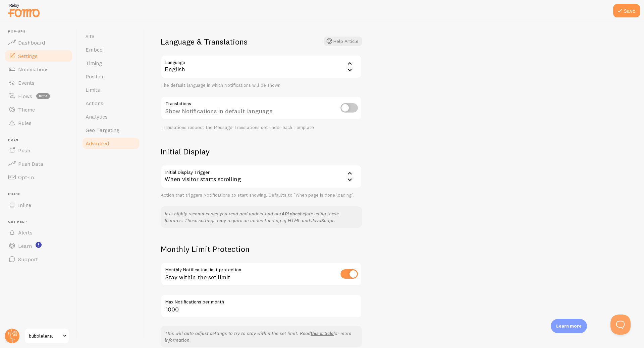
click at [512, 271] on div "Advanced Advanced options Language & Translations Help Article Language en Engl…" at bounding box center [393, 184] width 499 height 327
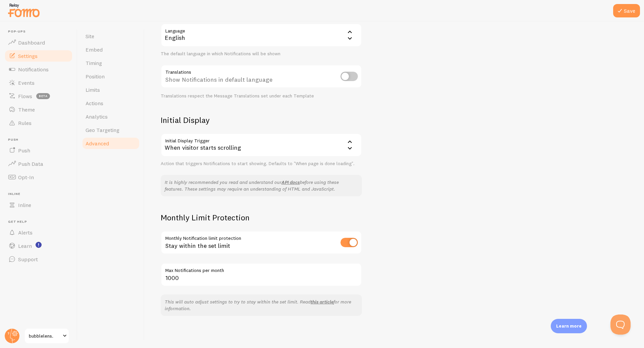
click at [343, 240] on input "checkbox" at bounding box center [348, 242] width 17 height 9
checkbox input "false"
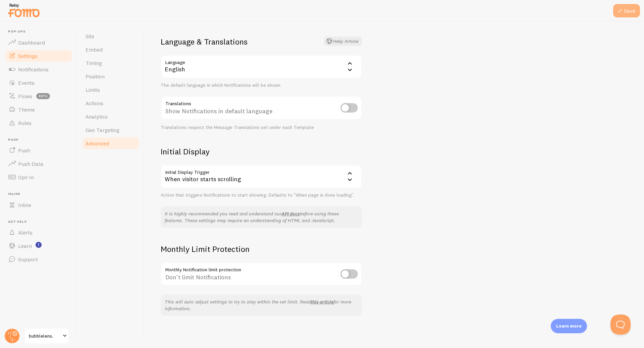
click at [622, 5] on button "Save" at bounding box center [626, 10] width 27 height 13
click at [44, 42] on span "Dashboard" at bounding box center [31, 42] width 27 height 7
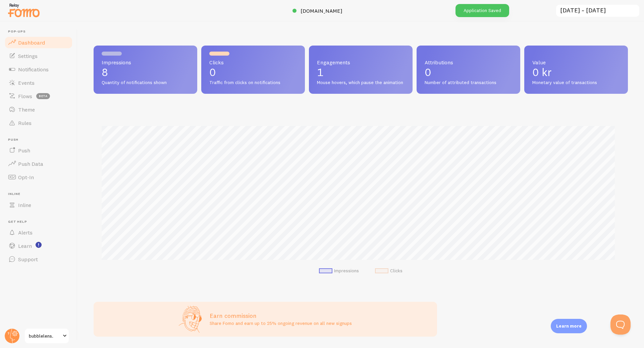
scroll to position [176, 529]
click at [37, 57] on span "Settings" at bounding box center [27, 56] width 19 height 7
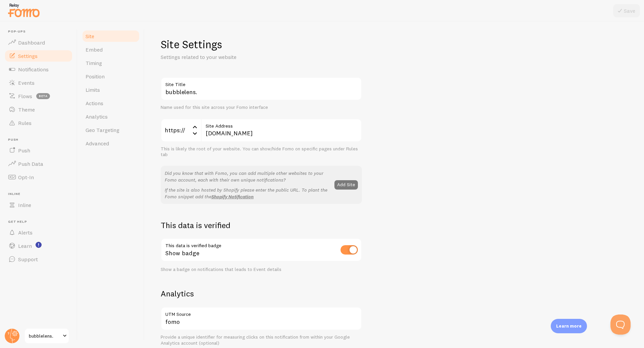
click at [344, 186] on button "Add Site" at bounding box center [345, 184] width 23 height 9
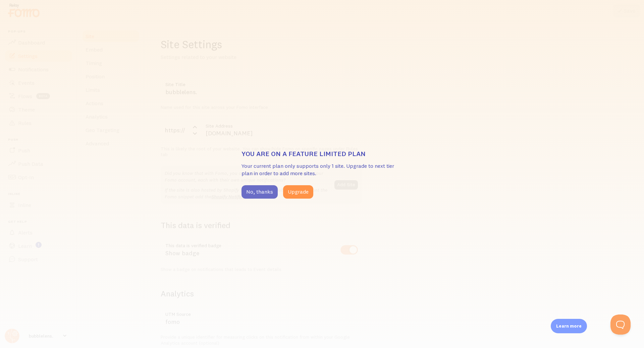
click at [265, 194] on button "No, thanks" at bounding box center [259, 191] width 36 height 13
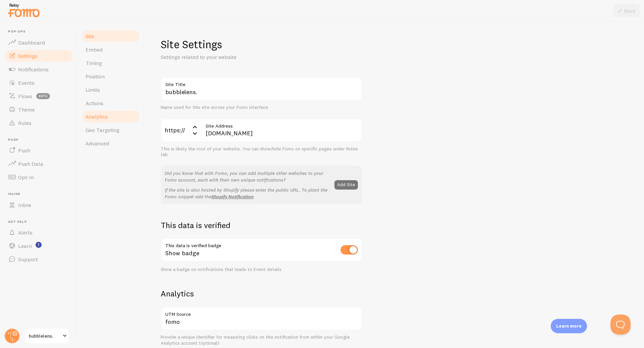
click at [119, 116] on link "Analytics" at bounding box center [110, 116] width 59 height 13
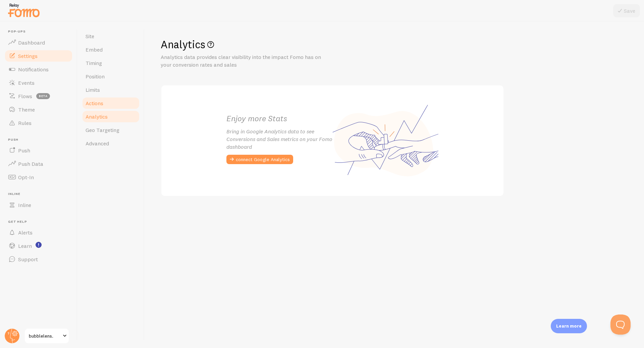
click at [119, 103] on link "Actions" at bounding box center [110, 103] width 59 height 13
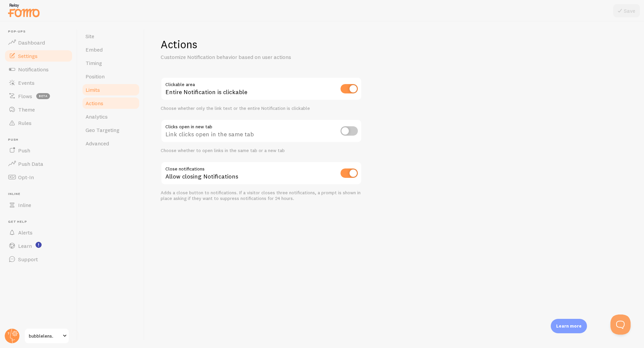
click at [116, 87] on link "Limits" at bounding box center [110, 89] width 59 height 13
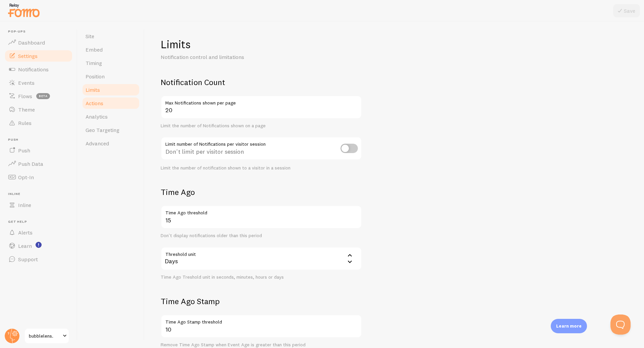
click at [113, 104] on link "Actions" at bounding box center [110, 103] width 59 height 13
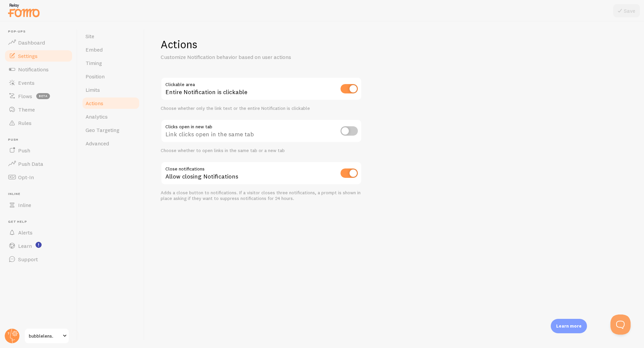
click at [348, 89] on input "checkbox" at bounding box center [348, 88] width 17 height 9
click at [278, 90] on div "Link text is clickable" at bounding box center [261, 89] width 201 height 24
click at [350, 91] on input "checkbox" at bounding box center [348, 88] width 17 height 9
checkbox input "true"
click at [111, 87] on link "Limits" at bounding box center [110, 89] width 59 height 13
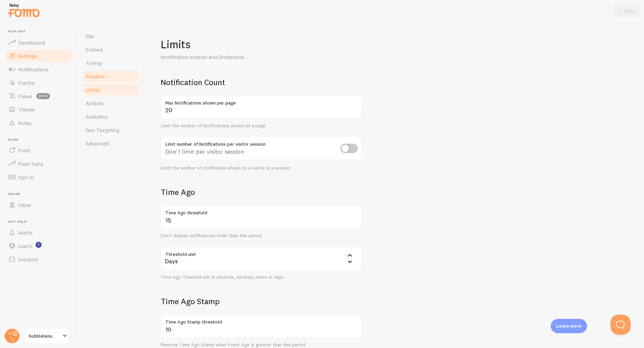
click at [102, 76] on span "Position" at bounding box center [94, 76] width 19 height 7
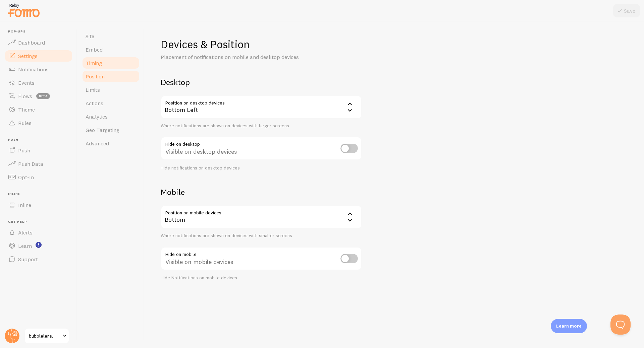
click at [105, 67] on link "Timing" at bounding box center [110, 62] width 59 height 13
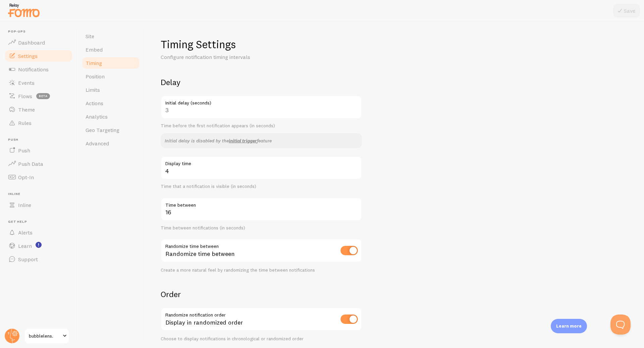
click at [108, 57] on link "Timing" at bounding box center [110, 62] width 59 height 13
click at [119, 46] on link "Embed" at bounding box center [110, 49] width 59 height 13
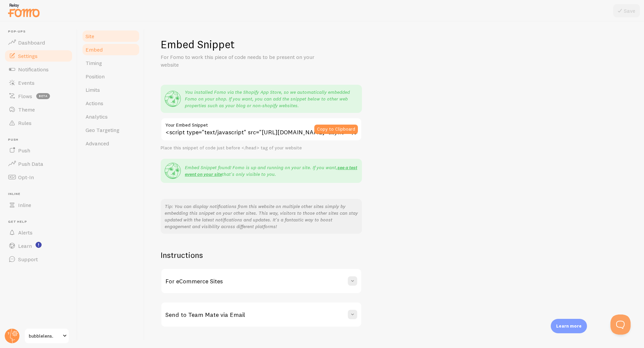
click at [118, 37] on link "Site" at bounding box center [110, 35] width 59 height 13
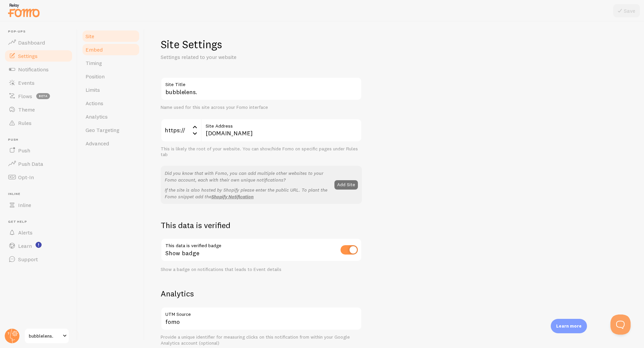
click at [113, 48] on link "Embed" at bounding box center [110, 49] width 59 height 13
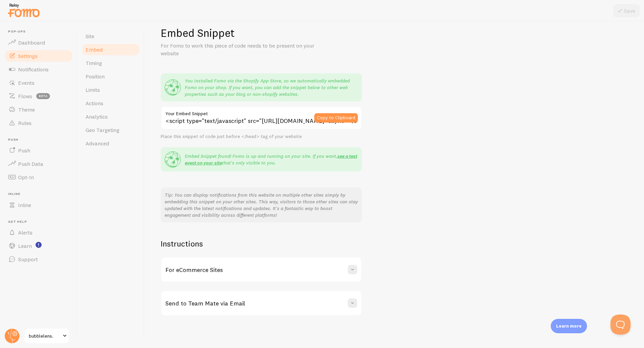
click at [260, 276] on div "For eCommerce Sites" at bounding box center [261, 270] width 200 height 24
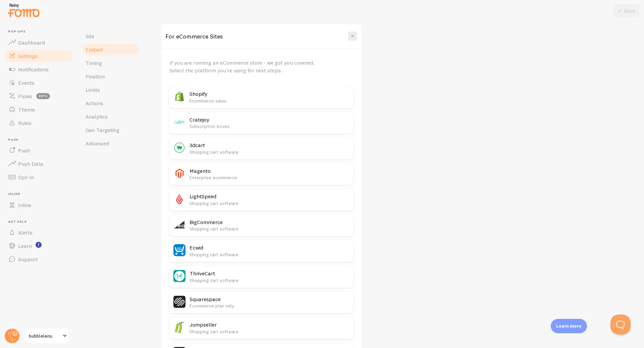
scroll to position [246, 0]
click at [239, 95] on h2 "Shopify" at bounding box center [269, 92] width 160 height 7
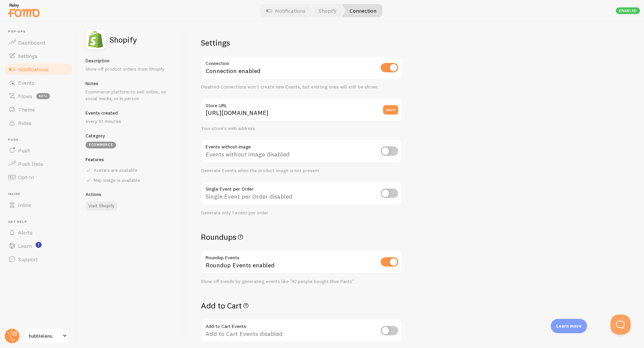
click at [386, 194] on input "checkbox" at bounding box center [388, 193] width 17 height 9
checkbox input "true"
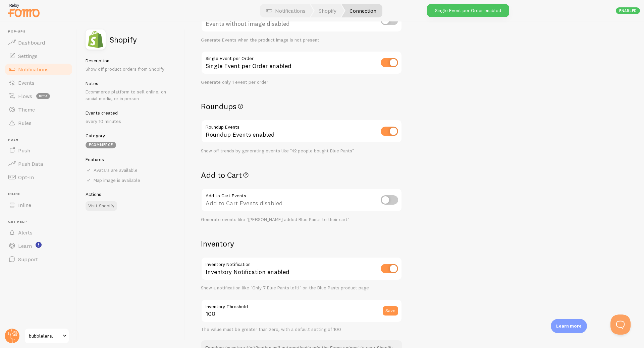
scroll to position [134, 0]
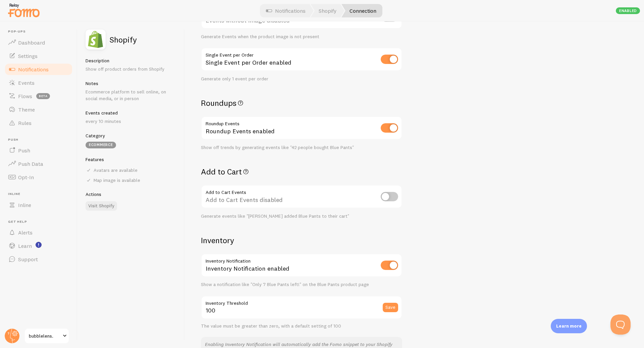
click at [387, 199] on input "checkbox" at bounding box center [388, 196] width 17 height 9
checkbox input "true"
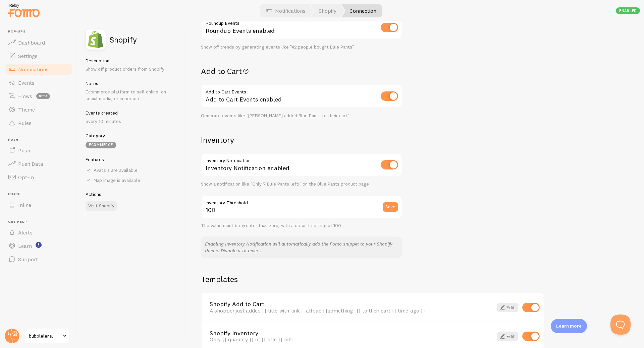
scroll to position [246, 0]
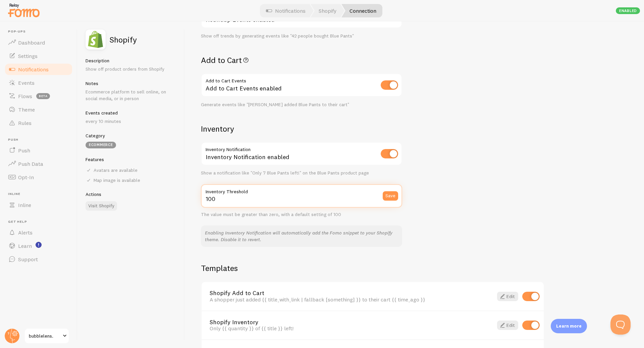
drag, startPoint x: 238, startPoint y: 200, endPoint x: 202, endPoint y: 200, distance: 35.9
click at [202, 200] on input "100" at bounding box center [301, 195] width 201 height 23
click at [428, 215] on div "Settings Connection Connection enabled Disabled Connections won't create new Ev…" at bounding box center [414, 184] width 459 height 327
click at [247, 195] on label "Inventory Threshold" at bounding box center [301, 189] width 201 height 11
click at [247, 195] on input "4" at bounding box center [301, 195] width 201 height 23
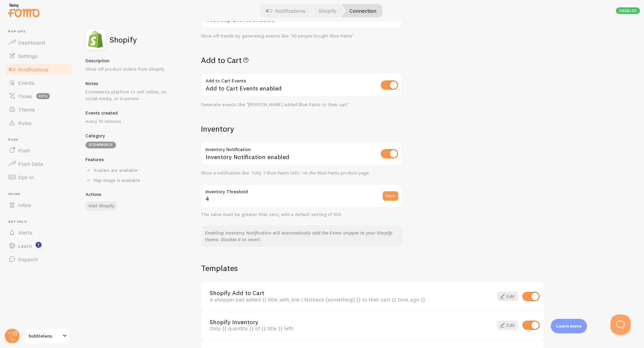
click at [247, 195] on label "Inventory Threshold" at bounding box center [301, 189] width 201 height 11
click at [247, 195] on input "4" at bounding box center [301, 195] width 201 height 23
click at [246, 199] on input "4" at bounding box center [301, 195] width 201 height 23
type input "100"
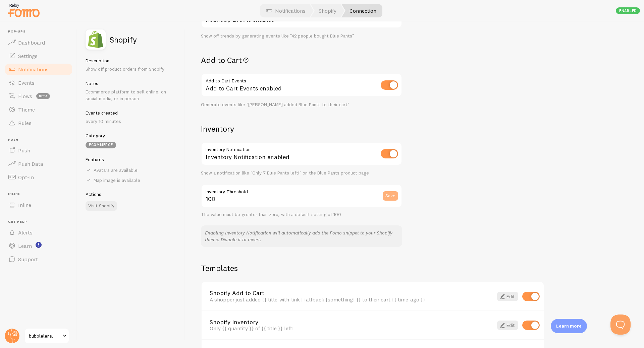
click at [396, 199] on button "Save" at bounding box center [389, 195] width 15 height 9
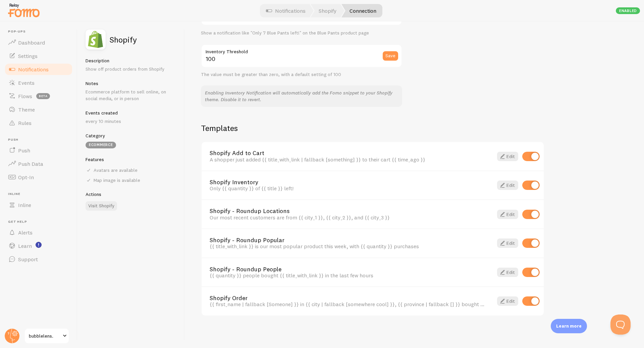
scroll to position [386, 0]
click at [505, 270] on span at bounding box center [502, 272] width 8 height 8
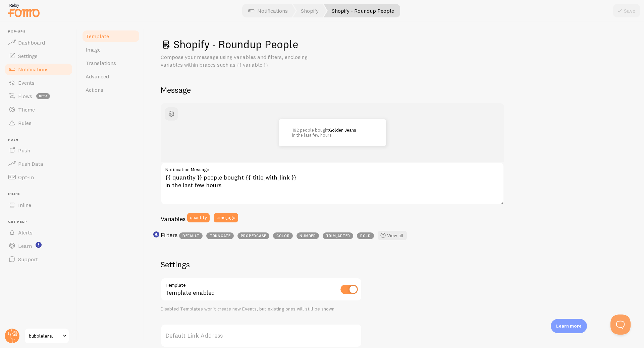
click at [13, 2] on img at bounding box center [24, 10] width 34 height 17
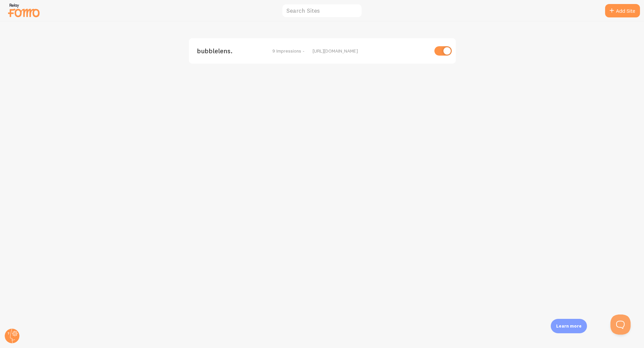
click at [213, 46] on div "bubblelens. 9 Impressions - https://www.bubblelens.shop" at bounding box center [322, 50] width 267 height 25
click at [242, 56] on div "bubblelens. 9 Impressions - https://www.bubblelens.shop" at bounding box center [322, 50] width 267 height 25
click at [285, 53] on span "9 Impressions -" at bounding box center [288, 51] width 32 height 6
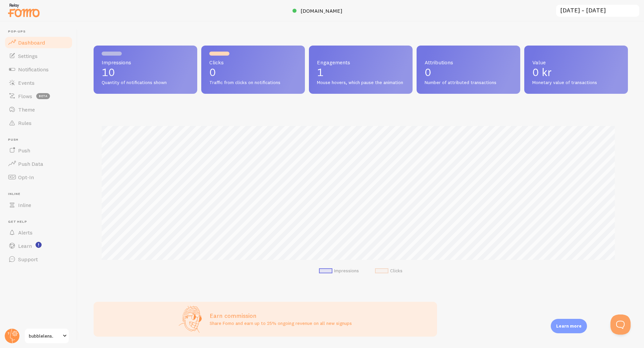
scroll to position [176, 529]
click at [38, 58] on link "Settings" at bounding box center [38, 55] width 69 height 13
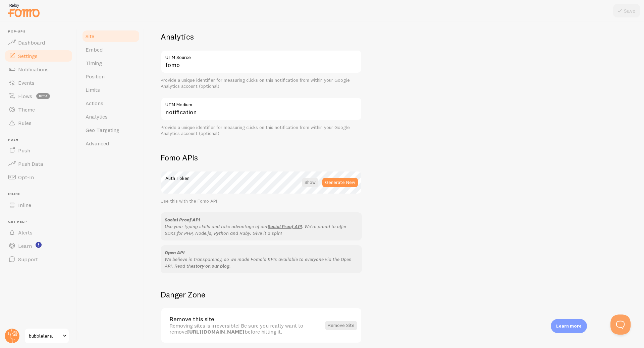
scroll to position [285, 0]
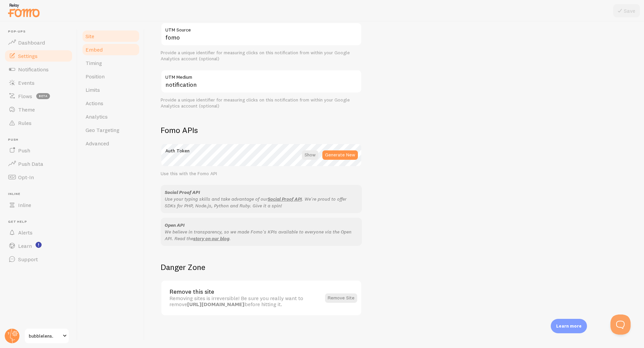
click at [128, 50] on link "Embed" at bounding box center [110, 49] width 59 height 13
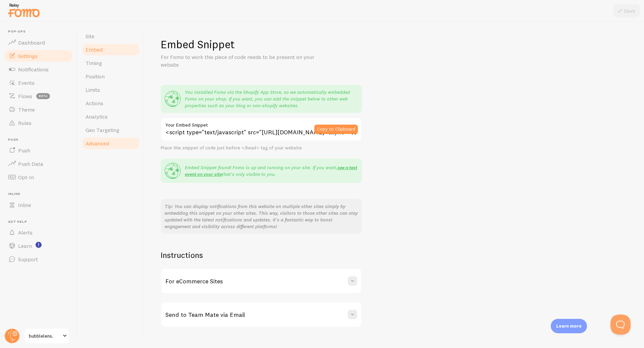
click at [114, 142] on link "Advanced" at bounding box center [110, 143] width 59 height 13
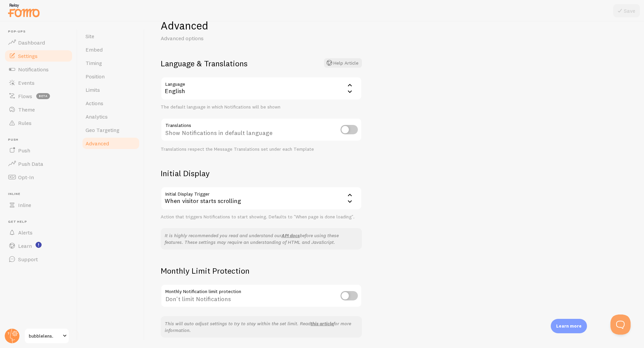
scroll to position [41, 0]
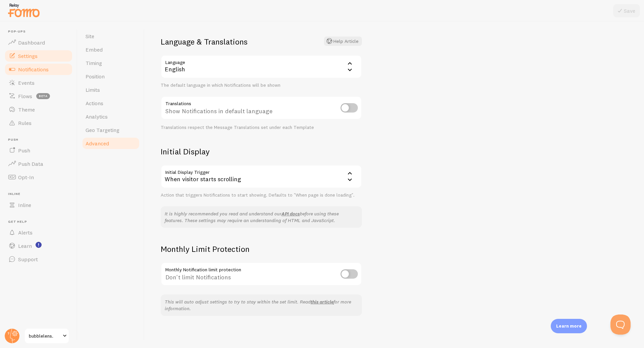
click at [45, 70] on span "Notifications" at bounding box center [33, 69] width 31 height 7
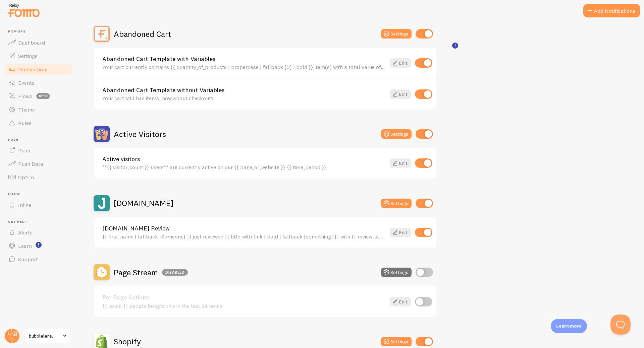
scroll to position [67, 0]
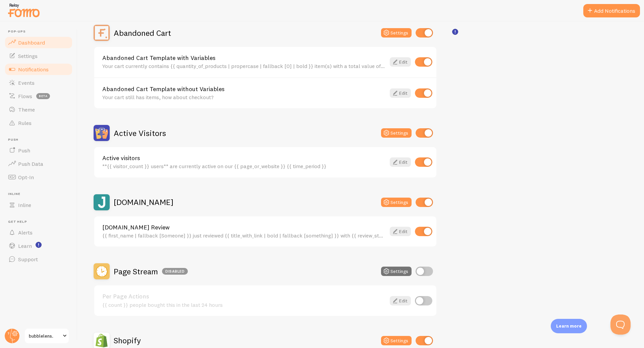
click at [44, 43] on span "Dashboard" at bounding box center [31, 42] width 27 height 7
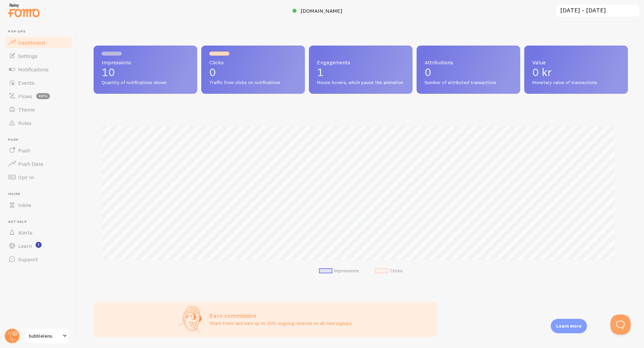
scroll to position [176, 529]
click at [43, 54] on link "Settings" at bounding box center [38, 55] width 69 height 13
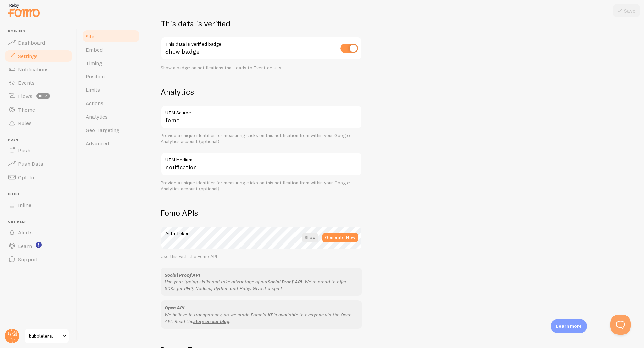
scroll to position [246, 0]
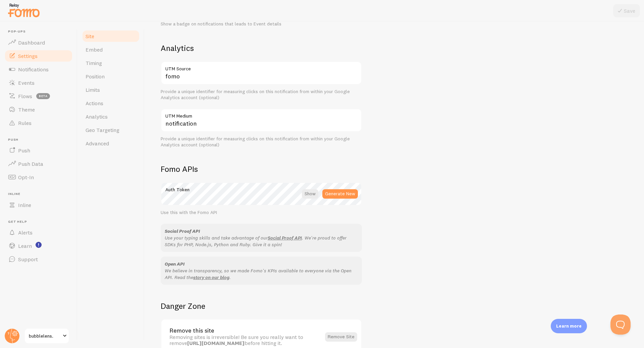
click at [78, 57] on div "Site Embed Timing Position Limits Actions Analytics Geo Targeting Advanced" at bounding box center [110, 184] width 67 height 327
click at [86, 58] on link "Timing" at bounding box center [110, 62] width 59 height 13
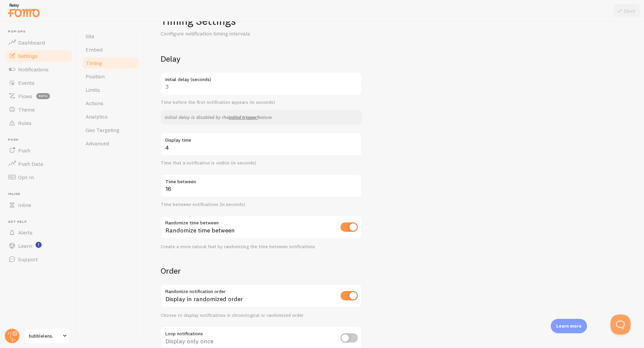
scroll to position [68, 0]
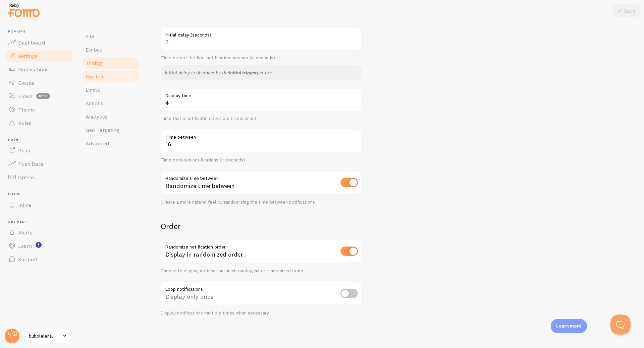
click at [105, 77] on link "Position" at bounding box center [110, 76] width 59 height 13
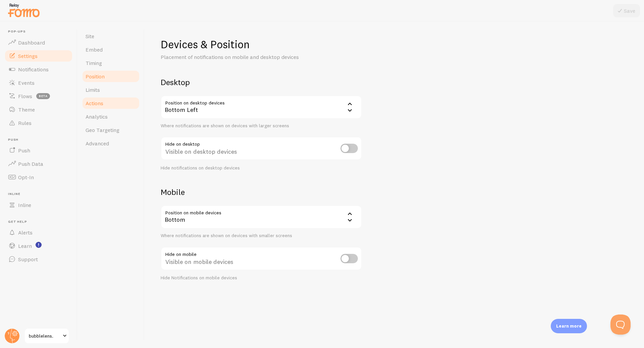
click at [111, 99] on link "Actions" at bounding box center [110, 103] width 59 height 13
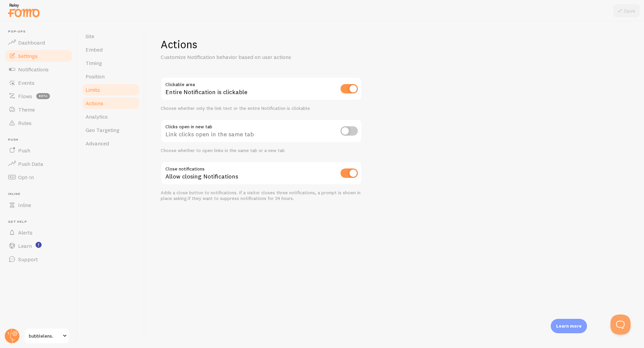
click at [113, 93] on link "Limits" at bounding box center [110, 89] width 59 height 13
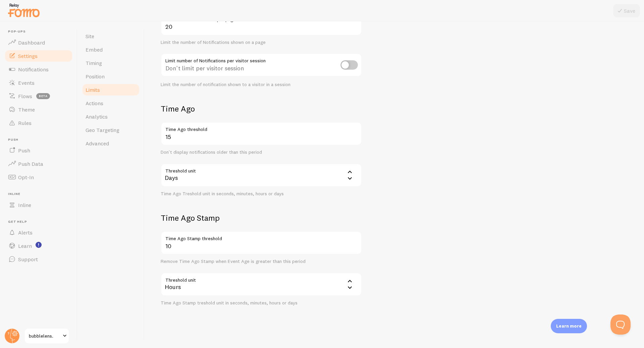
scroll to position [86, 0]
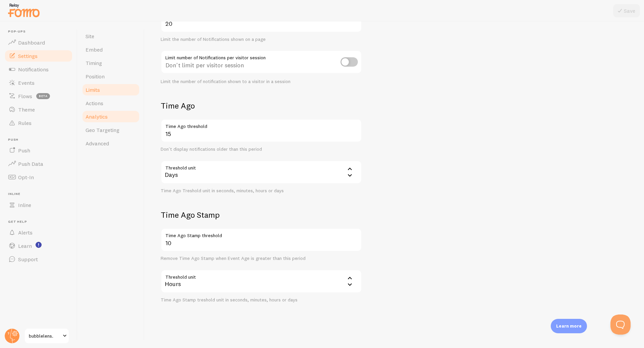
click at [108, 117] on link "Analytics" at bounding box center [110, 116] width 59 height 13
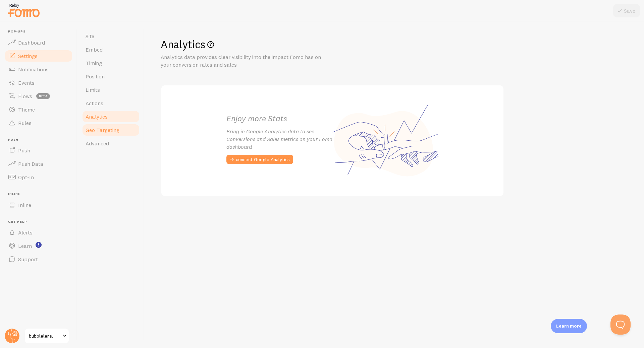
click at [108, 133] on span "Geo Targeting" at bounding box center [102, 130] width 34 height 7
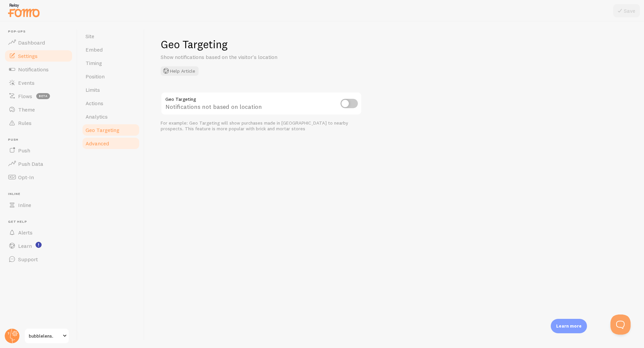
click at [109, 144] on link "Advanced" at bounding box center [110, 143] width 59 height 13
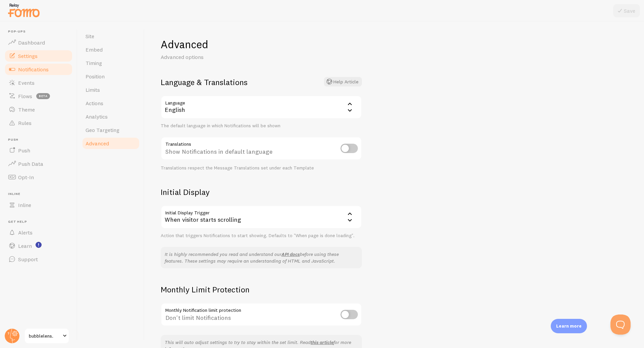
click at [47, 70] on span "Notifications" at bounding box center [33, 69] width 31 height 7
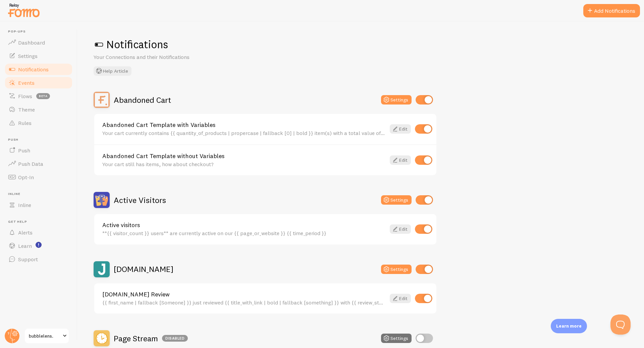
click at [43, 83] on link "Events" at bounding box center [38, 82] width 69 height 13
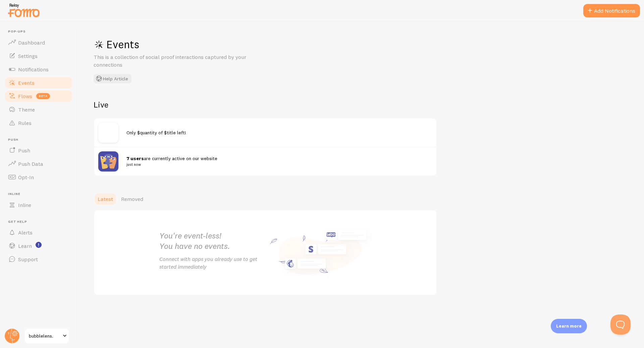
click at [49, 96] on span "beta" at bounding box center [43, 96] width 14 height 6
click at [49, 107] on link "Theme" at bounding box center [38, 109] width 69 height 13
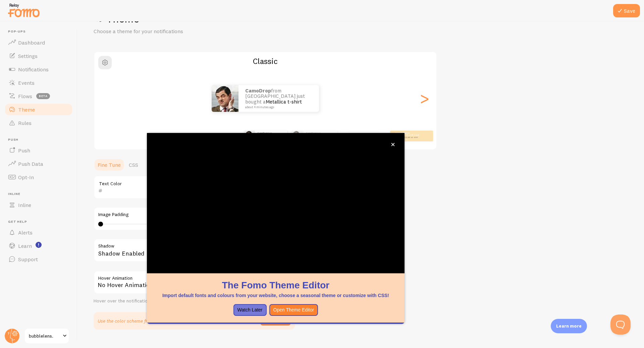
scroll to position [40, 0]
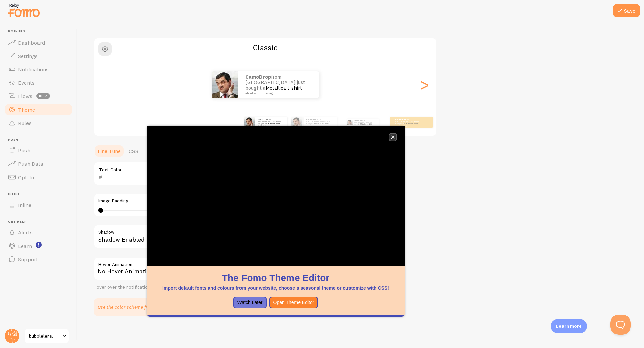
click at [392, 138] on icon "close," at bounding box center [392, 137] width 3 height 3
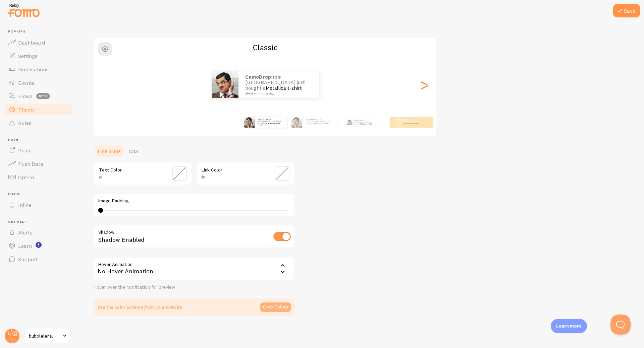
click at [274, 310] on button "Grab Colors" at bounding box center [275, 307] width 31 height 9
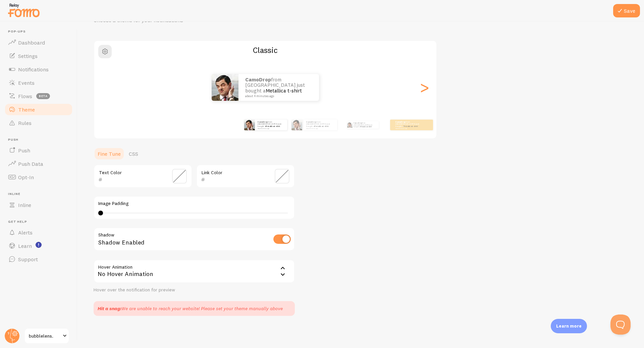
scroll to position [37, 0]
click at [325, 273] on div "Theme Choose a theme for your notifications Classic CamoDrop from Denmark just …" at bounding box center [361, 158] width 534 height 315
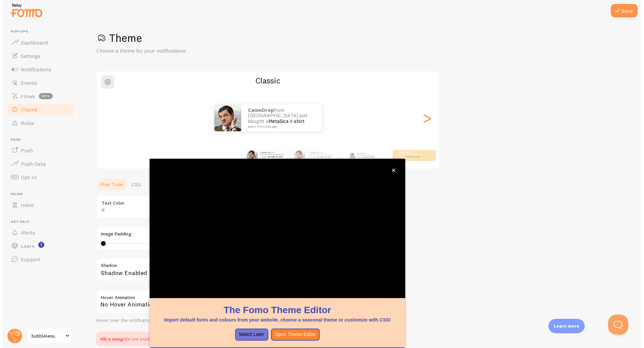
scroll to position [6, 0]
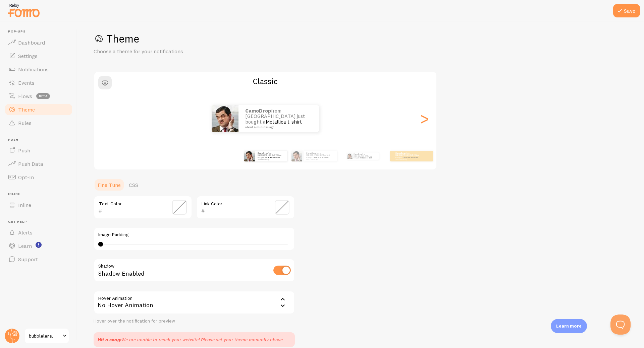
click at [499, 208] on div "Theme Choose a theme for your notifications Classic CamoDrop from Denmark just …" at bounding box center [361, 189] width 534 height 315
click at [73, 124] on header "Pop-ups Dashboard Settings Notifications Events Flows beta Theme Rules Push Pus…" at bounding box center [38, 184] width 77 height 327
click at [65, 125] on link "Rules" at bounding box center [38, 122] width 69 height 13
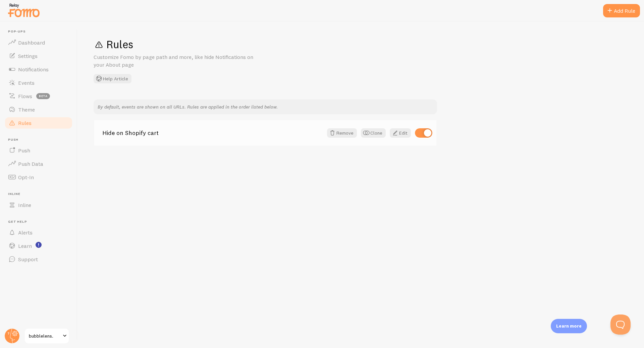
click at [150, 139] on div "Hide on Shopify cart Remove Clone Edit" at bounding box center [265, 132] width 342 height 25
click at [40, 150] on link "Push" at bounding box center [38, 150] width 69 height 13
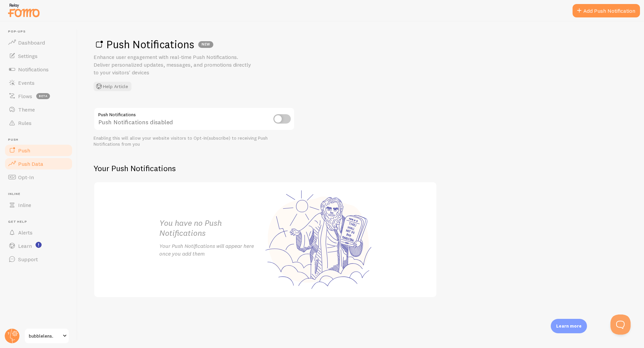
click at [42, 163] on span "Push Data" at bounding box center [30, 164] width 25 height 7
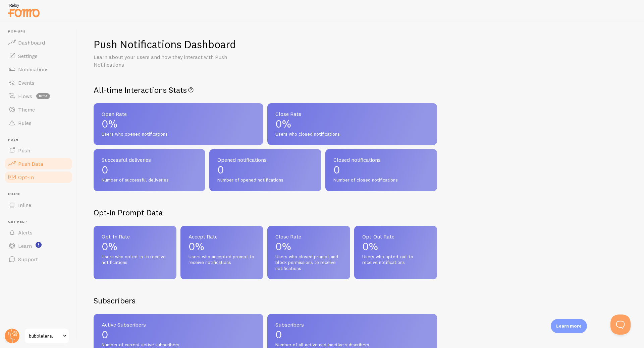
click at [48, 174] on link "Opt-In" at bounding box center [38, 177] width 69 height 13
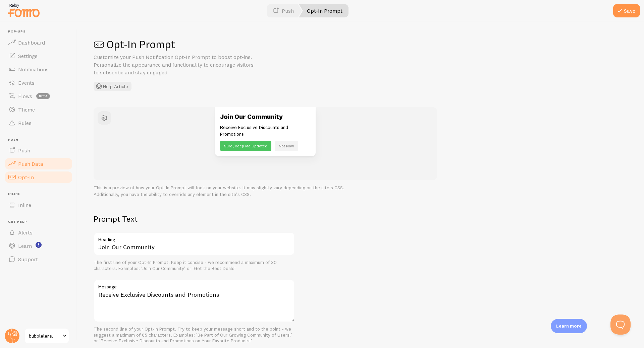
click at [52, 164] on link "Push Data" at bounding box center [38, 163] width 69 height 13
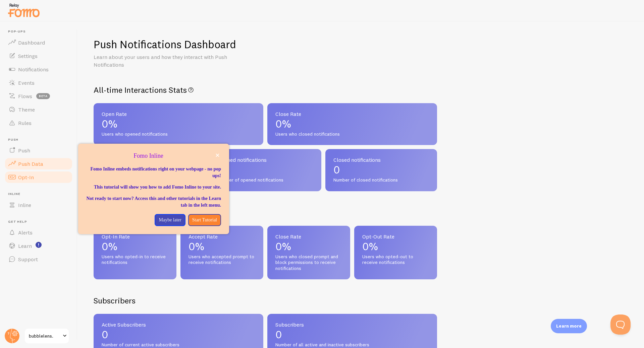
click at [65, 180] on link "Opt-In" at bounding box center [38, 177] width 69 height 13
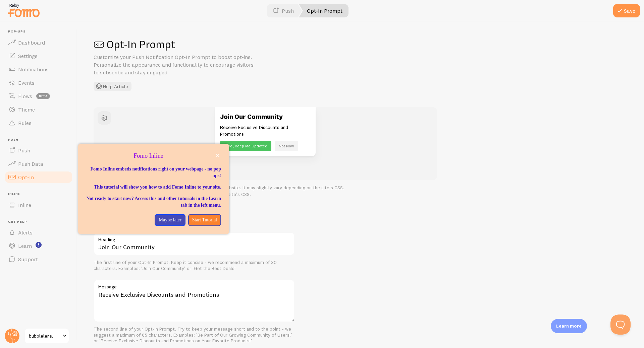
click at [396, 206] on div "Opt-In Prompt Customize your Push Notification Opt-In Prompt to boost opt-ins. …" at bounding box center [360, 184] width 566 height 327
click at [34, 60] on link "Settings" at bounding box center [38, 55] width 69 height 13
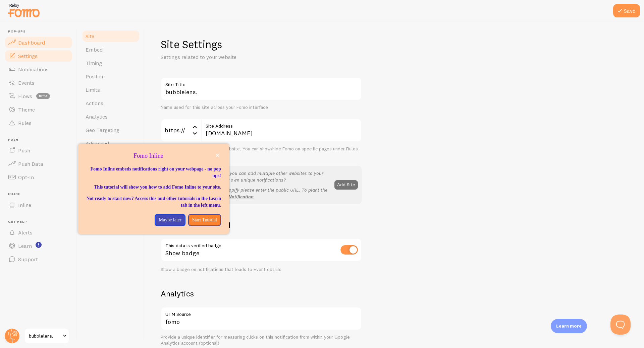
click at [51, 45] on link "Dashboard" at bounding box center [38, 42] width 69 height 13
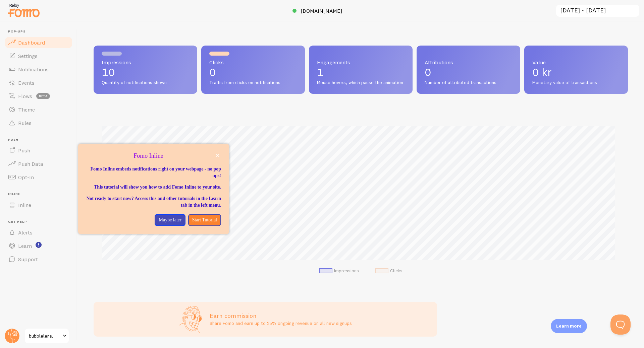
scroll to position [176, 529]
click at [237, 113] on div "Impressions 10 Quantity of notifications shown Clicks 0 Traffic from clicks on …" at bounding box center [361, 166] width 534 height 240
click at [53, 52] on link "Settings" at bounding box center [38, 55] width 69 height 13
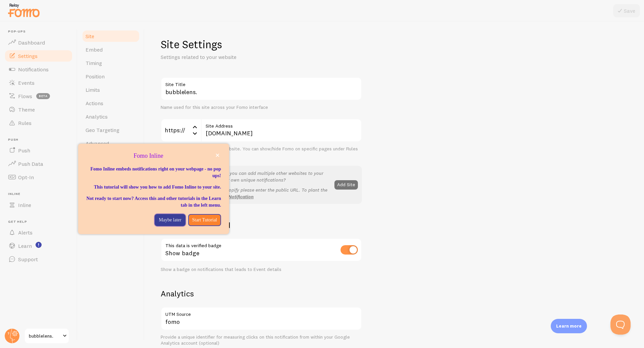
click at [159, 224] on p "Maybe later" at bounding box center [170, 220] width 22 height 7
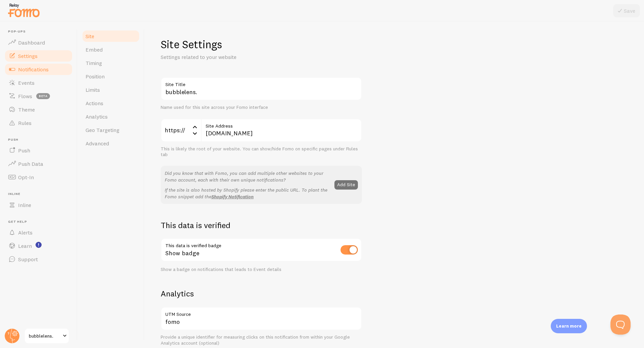
click at [57, 73] on link "Notifications" at bounding box center [38, 69] width 69 height 13
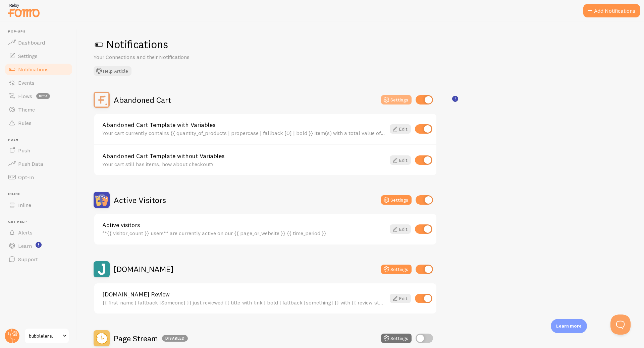
click at [393, 96] on button "Settings" at bounding box center [396, 99] width 31 height 9
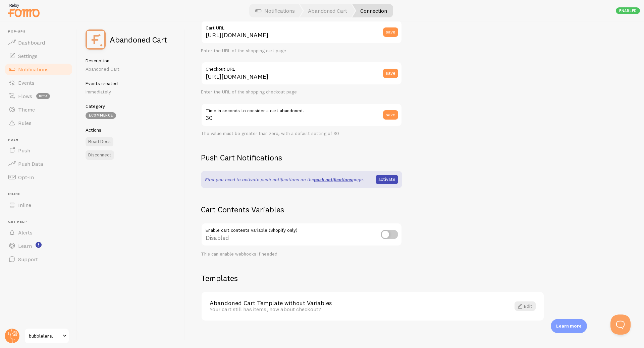
scroll to position [83, 0]
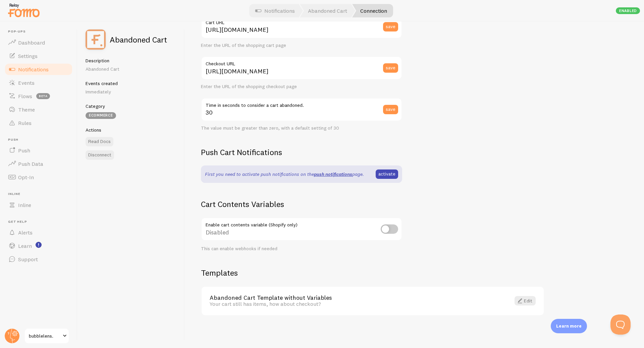
click at [391, 231] on input "checkbox" at bounding box center [388, 229] width 17 height 9
checkbox input "true"
click at [322, 305] on div "Your cart currently contains {{ quantity_of_products | propercase | fallback [0…" at bounding box center [355, 304] width 293 height 6
click at [330, 298] on link "Abandoned Cart Template with Variables" at bounding box center [355, 298] width 293 height 6
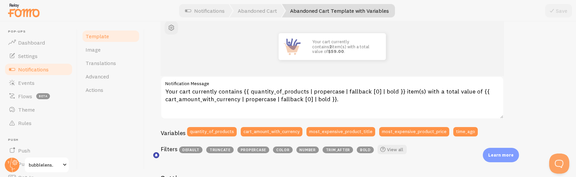
scroll to position [89, 0]
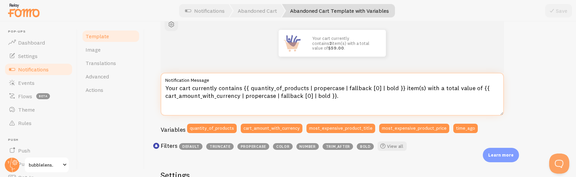
click at [258, 107] on textarea "Your cart currently contains {{ quantity_of_products | propercase | fallback [0…" at bounding box center [332, 94] width 343 height 43
click at [374, 100] on textarea "Your cart currently contains {{ quantity_of_products | propercase | fallback [0…" at bounding box center [332, 94] width 343 height 43
paste textarea "📸 Your Bubblelens goodies are still in your cart! {{ quantity_of_products }} it…"
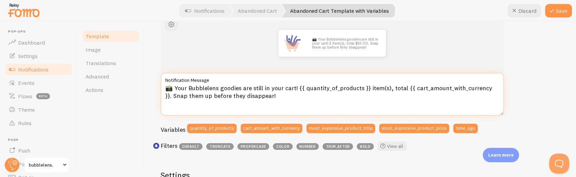
type textarea "Your cart currently contains {{ quantity_of_products | propercase | fallback [0…"
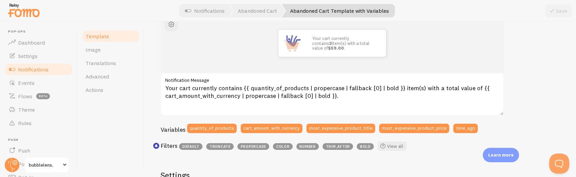
click at [117, 107] on div "Template Image Translations Advanced Actions" at bounding box center [110, 99] width 67 height 156
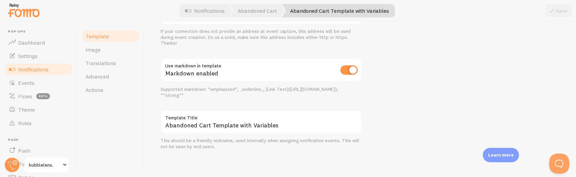
scroll to position [324, 0]
click at [111, 52] on link "Image" at bounding box center [110, 49] width 59 height 13
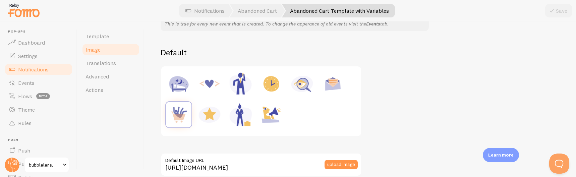
scroll to position [89, 0]
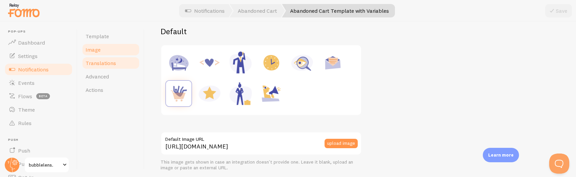
click at [119, 62] on link "Translations" at bounding box center [110, 62] width 59 height 13
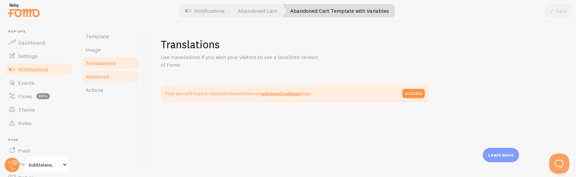
click at [120, 77] on link "Advanced" at bounding box center [110, 76] width 59 height 13
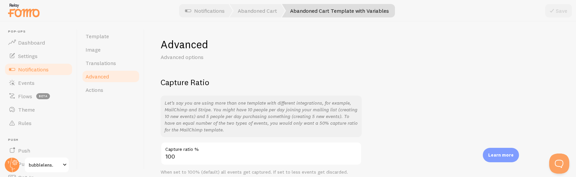
scroll to position [30, 0]
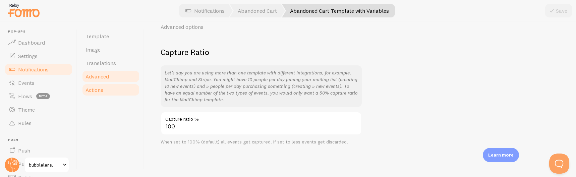
click at [125, 89] on link "Actions" at bounding box center [110, 89] width 59 height 13
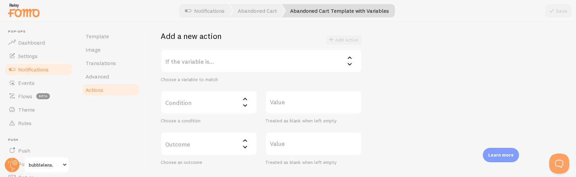
scroll to position [123, 0]
click at [123, 33] on link "Template" at bounding box center [110, 35] width 59 height 13
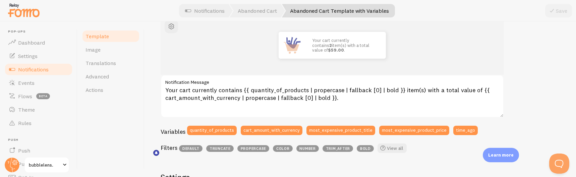
scroll to position [89, 0]
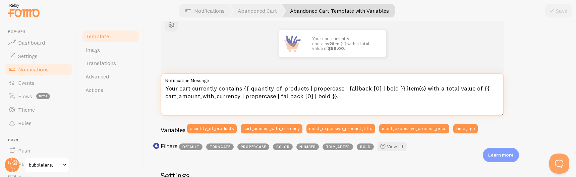
click at [353, 98] on textarea "Your cart currently contains {{ quantity_of_products | propercase | fallback [0…" at bounding box center [332, 94] width 343 height 43
paste textarea "📸 Your Bubblelens goodies are still in your cart! {{ quantity_of_products }} it…"
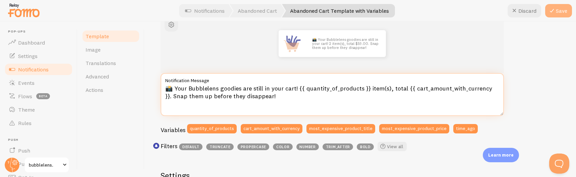
type textarea "📸 Your Bubblelens goodies are still in your cart! {{ quantity_of_products }} it…"
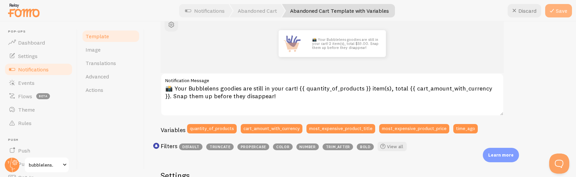
click at [553, 9] on icon at bounding box center [552, 11] width 8 height 8
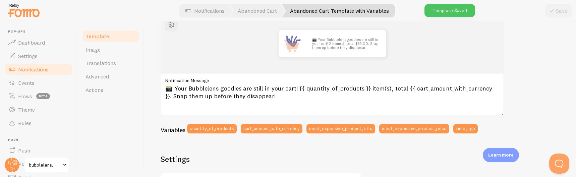
click at [49, 69] on link "Notifications" at bounding box center [38, 69] width 69 height 13
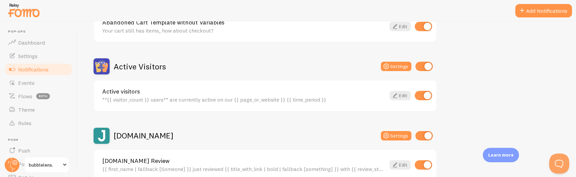
scroll to position [134, 0]
click at [400, 66] on button "Settings" at bounding box center [396, 65] width 31 height 9
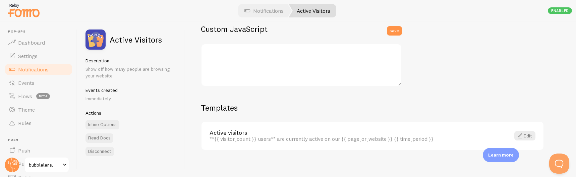
scroll to position [245, 0]
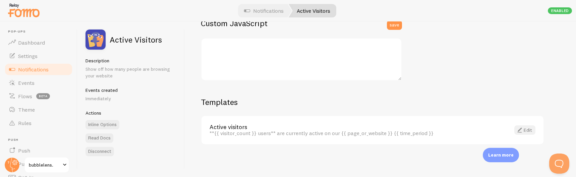
click at [521, 133] on span at bounding box center [519, 130] width 8 height 8
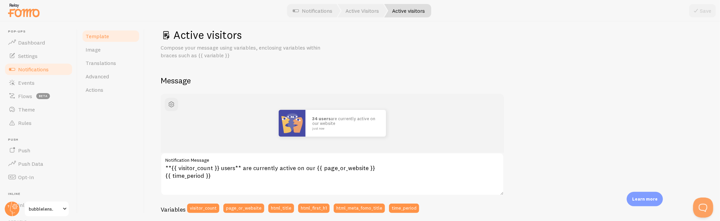
scroll to position [8, 0]
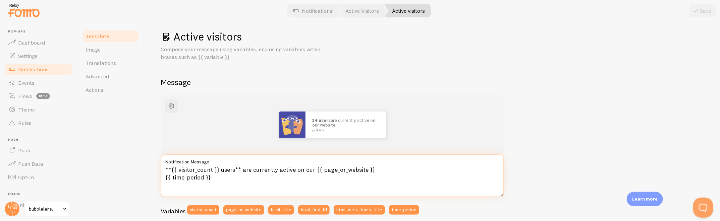
click at [286, 183] on textarea "**{{ visitor_count }} users** are currently active on our {{ page_or_website }}…" at bounding box center [332, 176] width 343 height 43
paste textarea "💛 You’re not alone! {{ visitor_count }} shoppers are exploring Bubblelens right…"
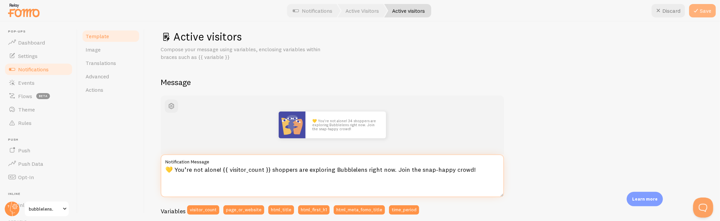
type textarea "💛 You’re not alone! {{ visitor_count }} shoppers are exploring Bubblelens right…"
click at [643, 12] on button "Save" at bounding box center [702, 10] width 27 height 13
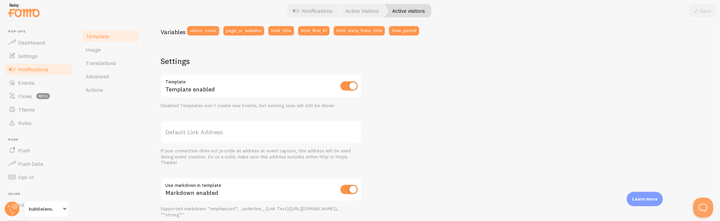
scroll to position [203, 0]
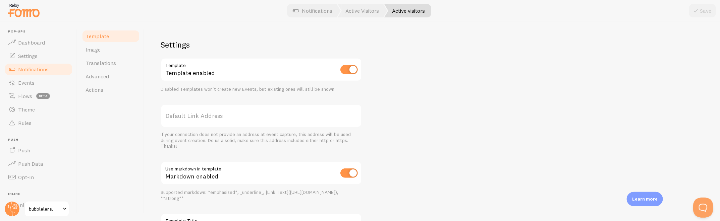
click at [120, 34] on link "Template" at bounding box center [110, 35] width 59 height 13
click at [108, 34] on link "Template" at bounding box center [110, 35] width 59 height 13
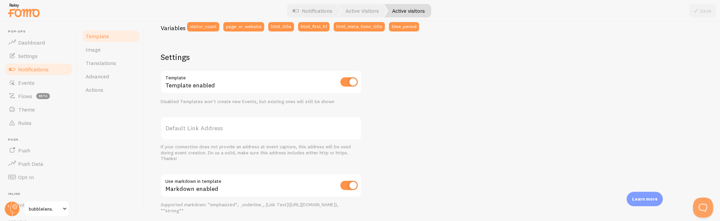
scroll to position [178, 0]
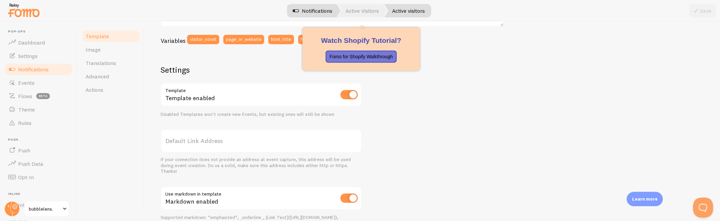
click at [353, 9] on link "Active Visitors" at bounding box center [363, 10] width 50 height 13
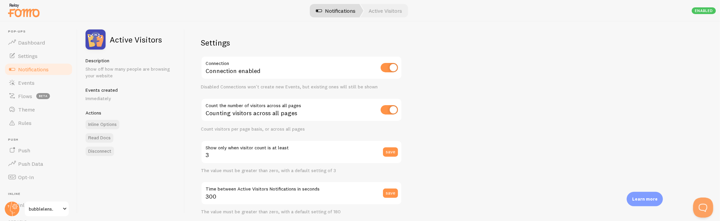
click at [336, 14] on link "Notifications" at bounding box center [336, 10] width 56 height 13
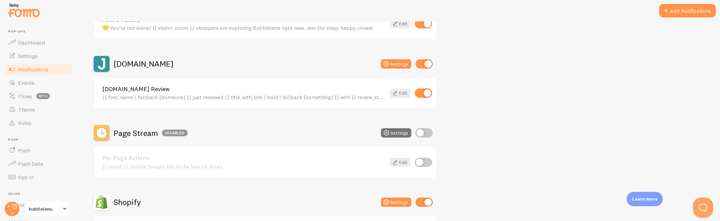
scroll to position [209, 0]
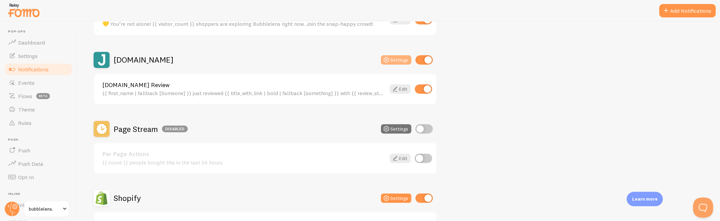
click at [403, 58] on button "Settings" at bounding box center [396, 59] width 31 height 9
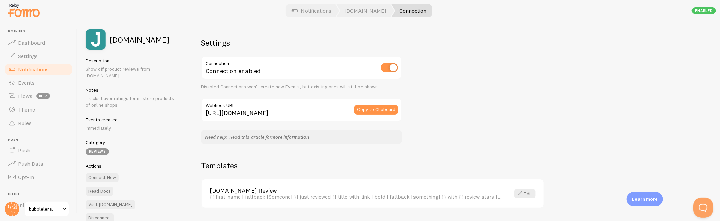
scroll to position [18, 0]
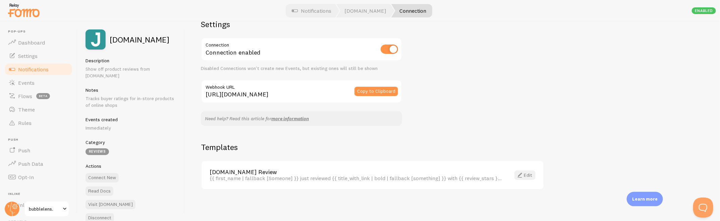
click at [524, 173] on link "Edit" at bounding box center [524, 175] width 21 height 9
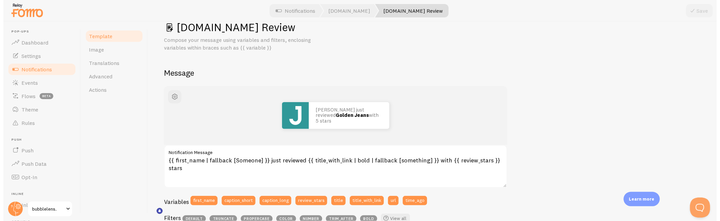
scroll to position [14, 0]
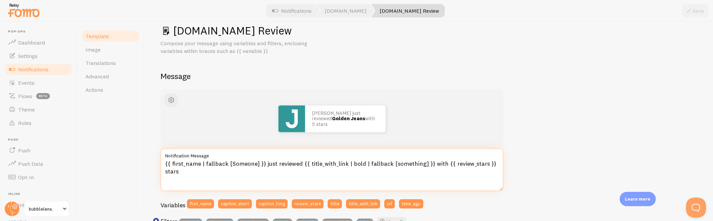
click at [255, 173] on textarea "{{ first_name | fallback [Someone] }} just reviewed {{ title_with_link | bold |…" at bounding box center [332, 169] width 343 height 43
paste textarea "📸 {{ first_name | fallback: "A happy shopper" }} snapped up {{ title_with_link …"
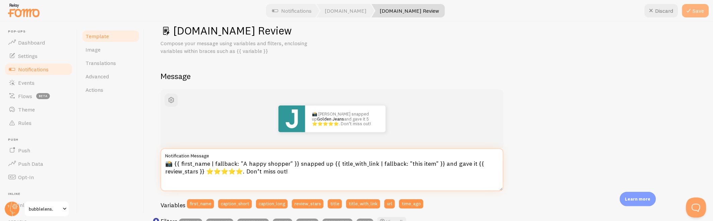
type textarea "📸 {{ first_name | fallback: "A happy shopper" }} snapped up {{ title_with_link …"
click at [643, 11] on button "Save" at bounding box center [695, 10] width 27 height 13
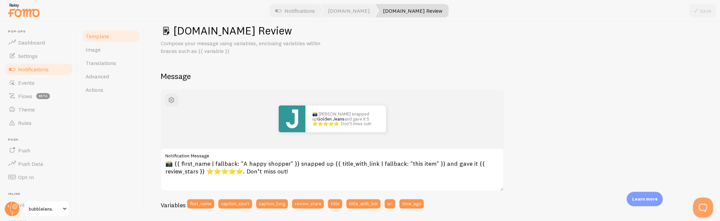
click at [52, 70] on link "Notifications" at bounding box center [38, 69] width 69 height 13
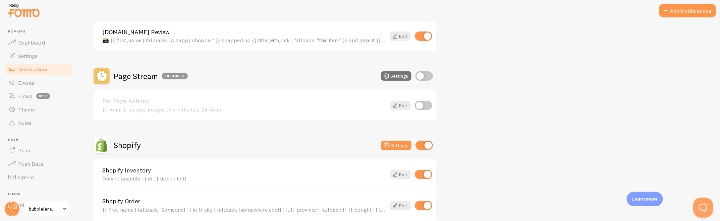
scroll to position [265, 0]
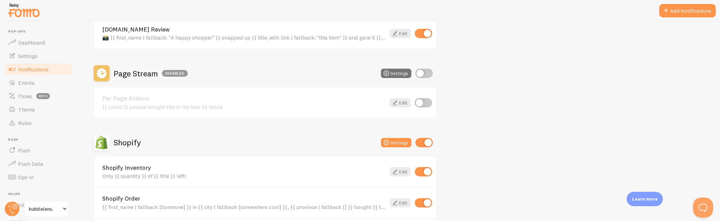
click at [424, 70] on input "checkbox" at bounding box center [423, 73] width 17 height 9
checkbox input "true"
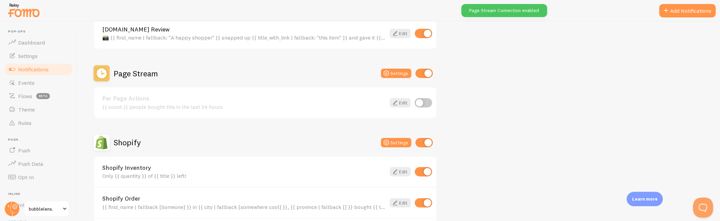
click at [423, 103] on input "checkbox" at bounding box center [423, 102] width 17 height 9
checkbox input "true"
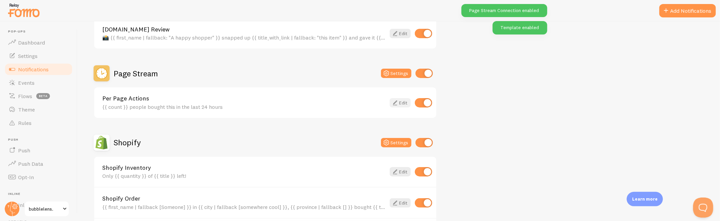
click at [400, 99] on link "Edit" at bounding box center [399, 102] width 21 height 9
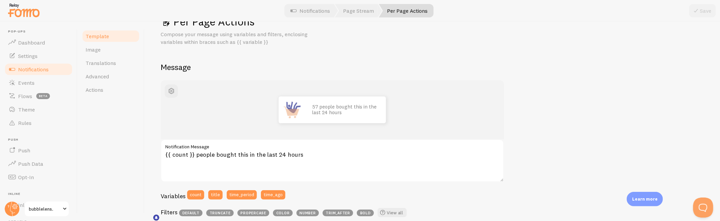
scroll to position [28, 0]
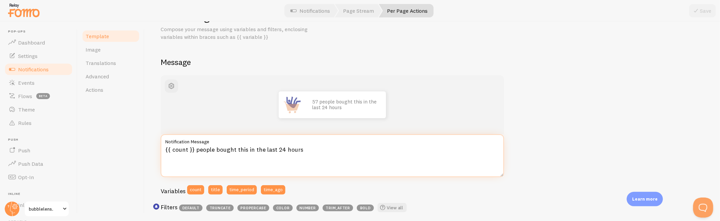
click at [323, 173] on textarea "{{ count }} people bought this in the last 24 hours" at bounding box center [332, 155] width 343 height 43
paste textarea "🔥 Hot pick! {{ count }} people bought {{ title | fallback: "this product" }} in…"
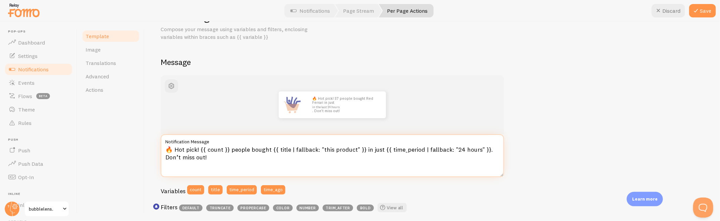
click at [356, 174] on textarea "🔥 Hot pick! {{ count }} people bought {{ title | fallback: "this product" }} in…" at bounding box center [332, 155] width 343 height 43
click at [324, 162] on textarea "🔥 Hot pick! {{ count }} people bought {{ title | fallback: "this product" }} in…" at bounding box center [332, 155] width 343 height 43
paste textarea "You’re not alone — {{ count }} shoppers picked up {{ title | fallback: "this it…"
click at [421, 150] on textarea "👀 You’re not alone — {{ count }} shoppers picked up {{ title | fallback: "this …" at bounding box center [332, 155] width 343 height 43
drag, startPoint x: 420, startPoint y: 152, endPoint x: 394, endPoint y: 152, distance: 26.1
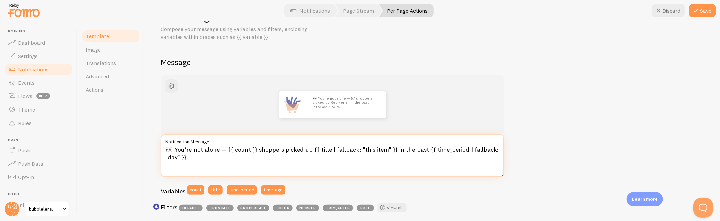
click at [394, 152] on textarea "👀 You’re not alone — {{ count }} shoppers picked up {{ title | fallback: "this …" at bounding box center [332, 155] width 343 height 43
click at [497, 151] on textarea "👀 You’re not alone — {{ count }} shoppers picked up {{ title | fallback: "this …" at bounding box center [332, 155] width 343 height 43
type textarea "👀 You’re not alone — {{ count }} shoppers picked up {{ title | fallback: "this …"
click at [643, 8] on button "Save" at bounding box center [702, 10] width 27 height 13
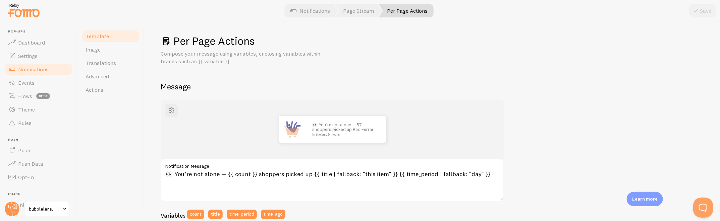
scroll to position [0, 0]
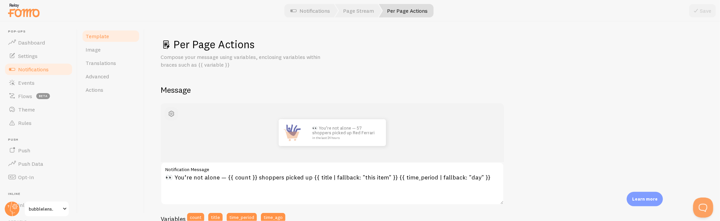
click at [173, 114] on span "button" at bounding box center [171, 114] width 8 height 8
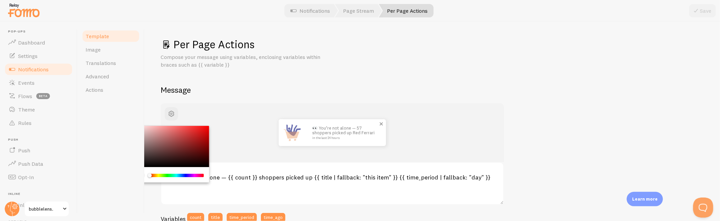
click at [299, 138] on img at bounding box center [292, 132] width 27 height 27
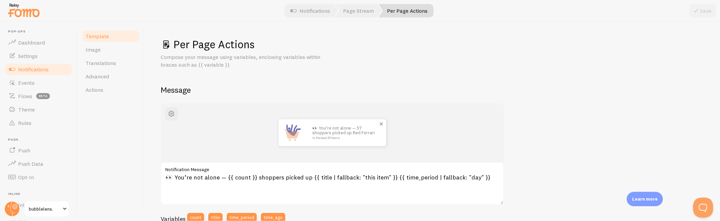
click at [292, 135] on img at bounding box center [292, 132] width 27 height 27
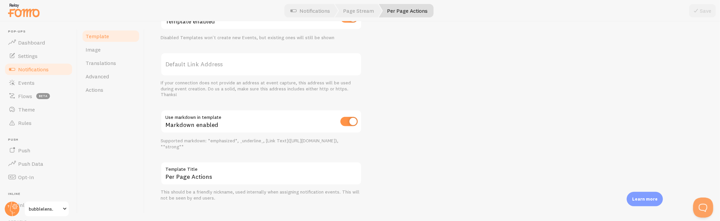
scroll to position [262, 0]
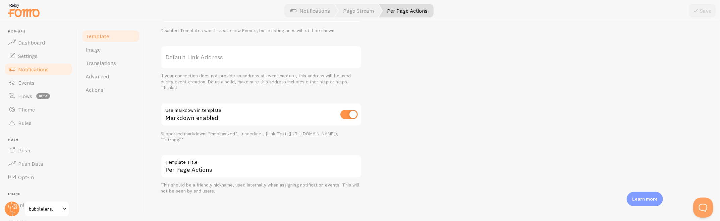
click at [117, 33] on link "Template" at bounding box center [110, 35] width 59 height 13
click at [42, 66] on span "Notifications" at bounding box center [33, 69] width 31 height 7
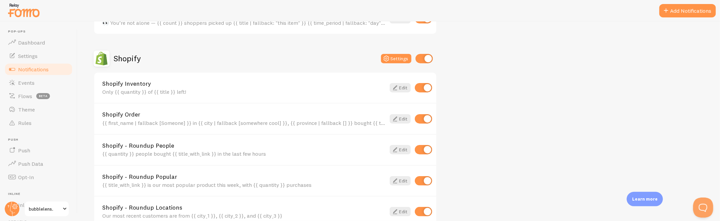
scroll to position [349, 0]
click at [376, 56] on div "Shopify Settings" at bounding box center [265, 59] width 343 height 16
click at [386, 56] on icon at bounding box center [386, 59] width 8 height 8
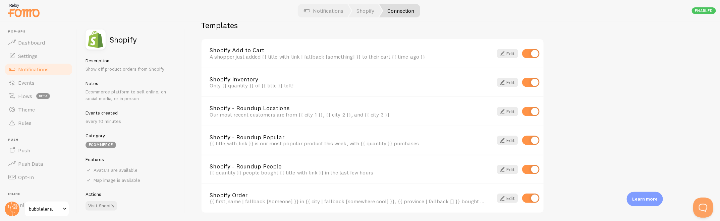
scroll to position [475, 0]
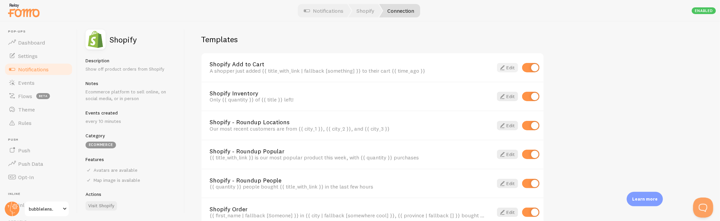
click at [511, 63] on link "Edit" at bounding box center [507, 67] width 21 height 9
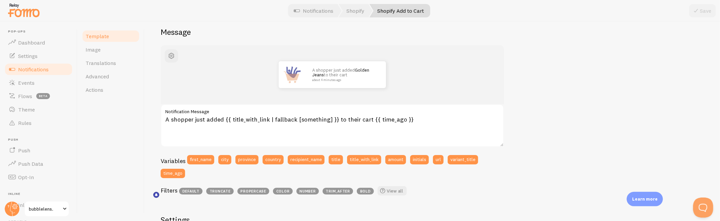
scroll to position [70, 0]
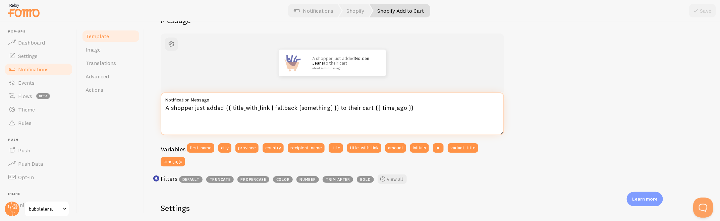
click at [278, 119] on textarea "A shopper just added {{ title_with_link | fallback [something] }} to their cart…" at bounding box center [332, 114] width 343 height 43
paste textarea "🛍️ A shopper just added {{ title_with_link | fallback: "something awesome" }} t…"
click at [484, 107] on textarea "🛍️ A shopper just added {{ title_with_link | fallback: "something awesome" }} t…" at bounding box center [332, 114] width 343 height 43
type textarea "🛍️ A shopper just added {{ title_with_link | fallback: "something awesome" }} t…"
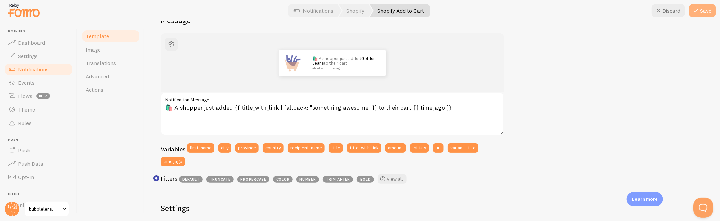
click at [643, 10] on button "Save" at bounding box center [702, 10] width 27 height 13
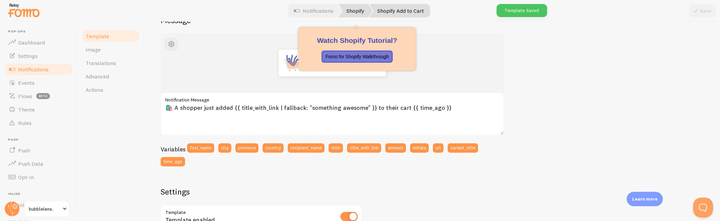
click at [356, 14] on link "Shopify" at bounding box center [356, 10] width 34 height 13
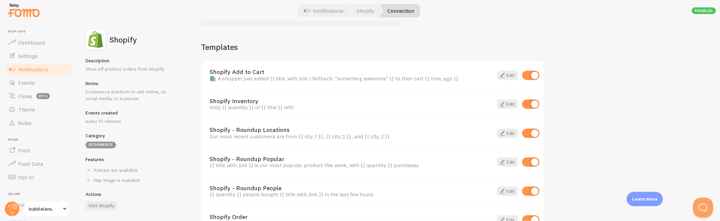
scroll to position [452, 0]
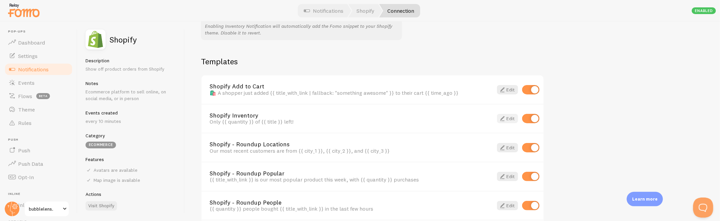
click at [510, 116] on link "Edit" at bounding box center [507, 118] width 21 height 9
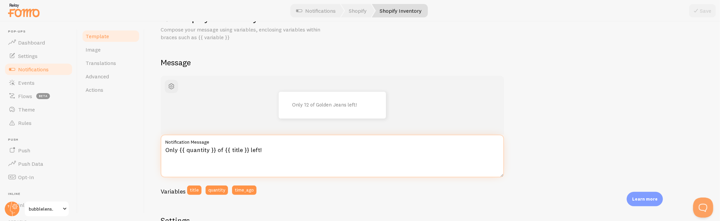
scroll to position [28, 0]
click at [287, 167] on textarea "Only {{ quantity }} of {{ title }} left!" at bounding box center [332, 155] width 343 height 43
paste textarea "⏳ Only {{ quantity }} left of {{ title | fallback: "this item" }} — grab it bef…"
type textarea "⏳ Only {{ quantity }} left of {{ title | fallback: "this item" }} — grab it bef…"
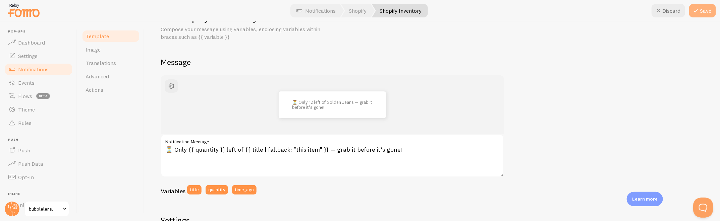
click at [643, 8] on button "Save" at bounding box center [702, 10] width 27 height 13
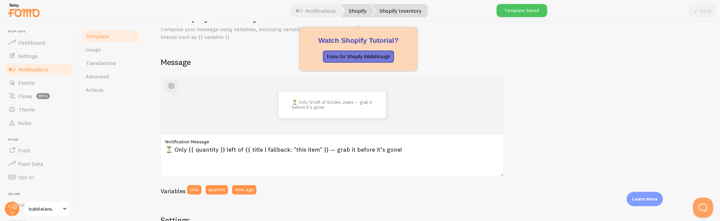
click at [352, 13] on link "Shopify" at bounding box center [358, 10] width 34 height 13
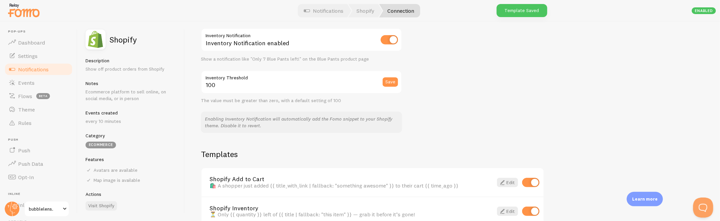
scroll to position [475, 0]
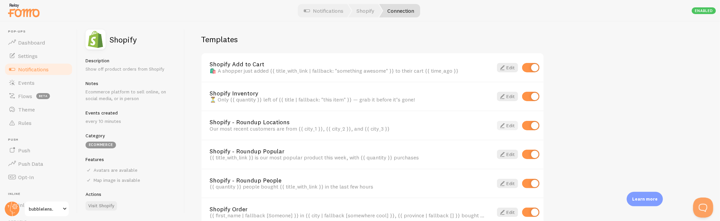
click at [508, 121] on link "Edit" at bounding box center [507, 125] width 21 height 9
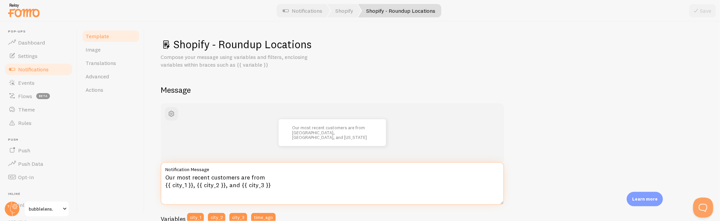
click at [279, 179] on textarea "Our most recent customers are from {{ city_1 }}, {{ city_2 }}, and {{ city_3 }}" at bounding box center [332, 183] width 343 height 43
paste textarea "✨ Shoppers from {{ city_1 }}, {{ city_2 }}, and {{ city_3 }} just ordered from …"
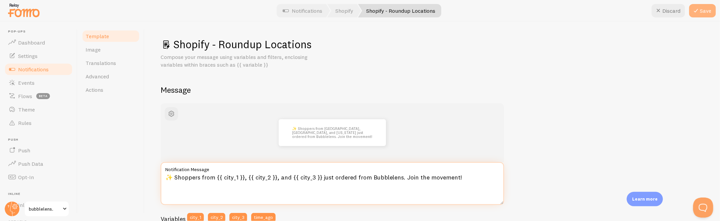
type textarea "✨ Shoppers from {{ city_1 }}, {{ city_2 }}, and {{ city_3 }} just ordered from …"
click at [643, 11] on icon at bounding box center [695, 11] width 8 height 8
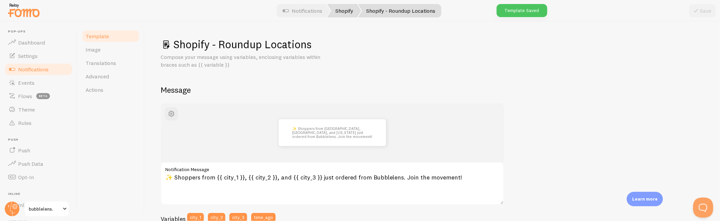
click at [346, 10] on link "Shopify" at bounding box center [344, 10] width 34 height 13
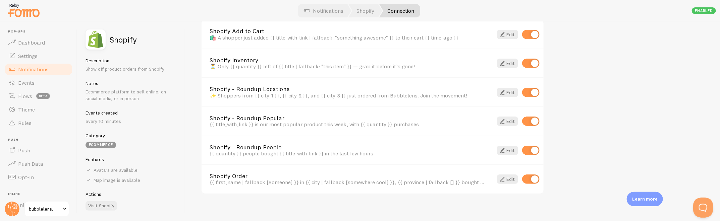
scroll to position [494, 0]
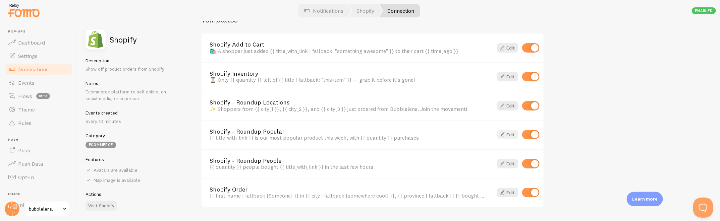
click at [507, 130] on link "Edit" at bounding box center [507, 134] width 21 height 9
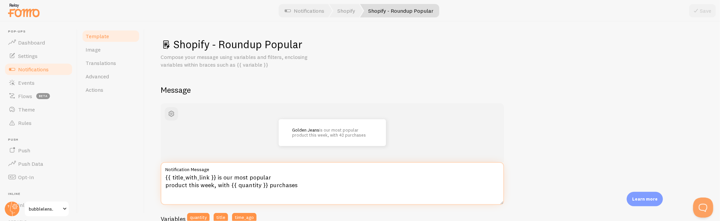
click at [237, 183] on textarea "{{ title_with_link }} is our most popular product this week, with {{ quantity }…" at bounding box center [332, 183] width 343 height 43
paste textarea "🔥 {{ title_with_link }} is this week’s top pick with {{ quantity }} happy custo…"
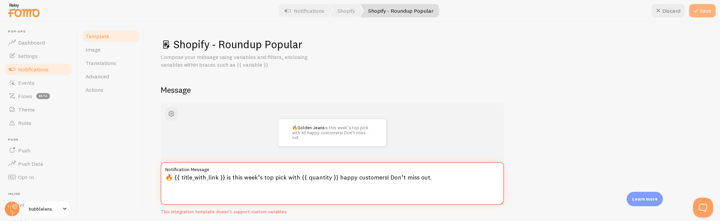
type textarea "🔥 {{ title_with_link }} is this week’s top pick with {{ quantity }} happy custo…"
click at [643, 10] on button "Save" at bounding box center [702, 10] width 27 height 13
click at [349, 11] on link "Shopify" at bounding box center [346, 10] width 34 height 13
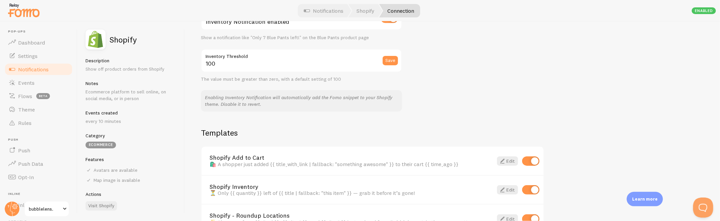
scroll to position [508, 0]
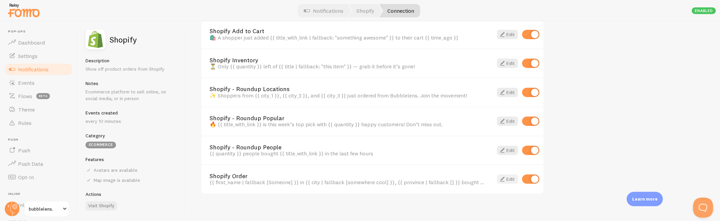
click at [509, 175] on link "Edit" at bounding box center [507, 179] width 21 height 9
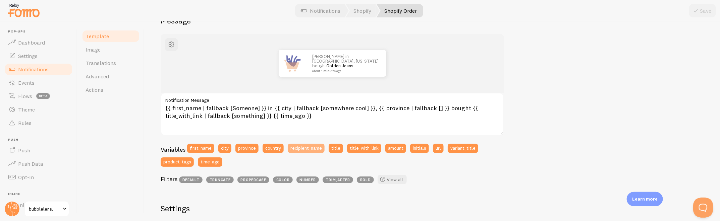
scroll to position [70, 0]
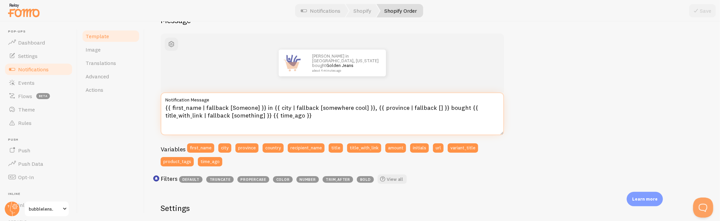
click at [349, 118] on textarea "{{ first_name | fallback [Someone] }} in {{ city | fallback [somewhere cool] }}…" at bounding box center [332, 114] width 343 height 43
paste textarea "🎉 {{ first_name | fallback: "Someone" }} from {{ city | fallback: "somewhere co…"
type textarea "🎉 {{ first_name | fallback: "Someone" }} from {{ city | fallback: "somewhere co…"
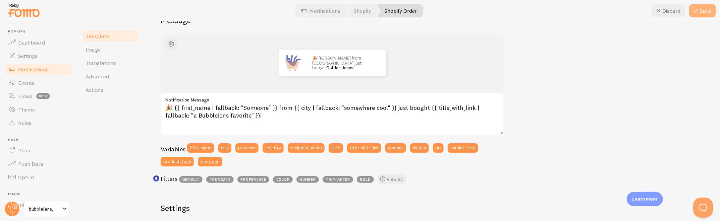
click at [643, 11] on button "Save" at bounding box center [702, 10] width 27 height 13
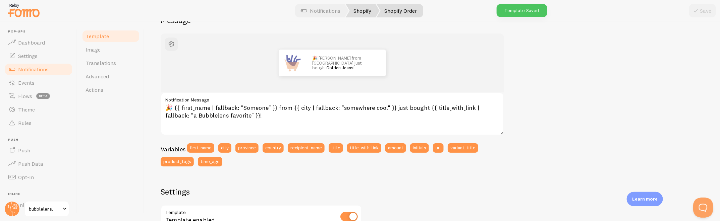
click at [359, 13] on link "Shopify" at bounding box center [363, 10] width 34 height 13
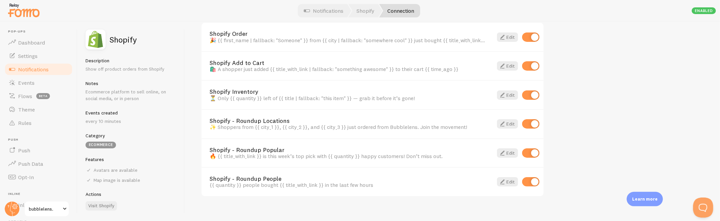
scroll to position [508, 0]
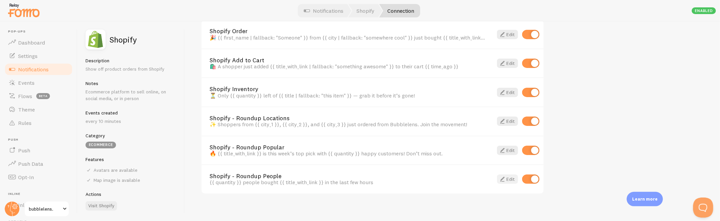
click at [502, 175] on span at bounding box center [502, 179] width 8 height 8
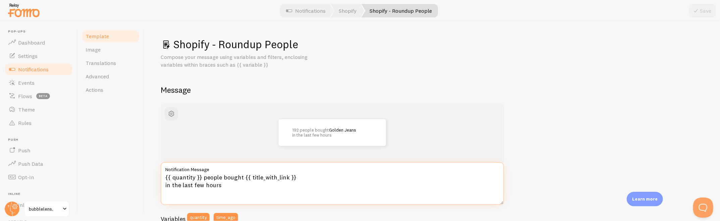
click at [241, 179] on textarea "{{ quantity }} people bought {{ title_with_link }} in the last few hours" at bounding box center [332, 183] width 343 height 43
click at [245, 188] on textarea "{{ quantity }} people bought {{ title_with_link }} in the last few hours" at bounding box center [332, 183] width 343 height 43
paste textarea "🙌 {{ quantity }} people bought {{ title_with_link }} in the last few hours. It’…"
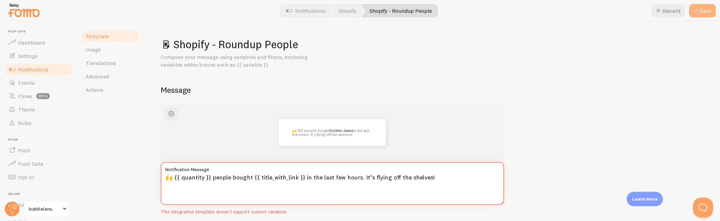
type textarea "🙌 {{ quantity }} people bought {{ title_with_link }} in the last few hours. It’…"
click at [643, 14] on icon at bounding box center [695, 11] width 8 height 8
click at [24, 40] on span "Dashboard" at bounding box center [31, 42] width 27 height 7
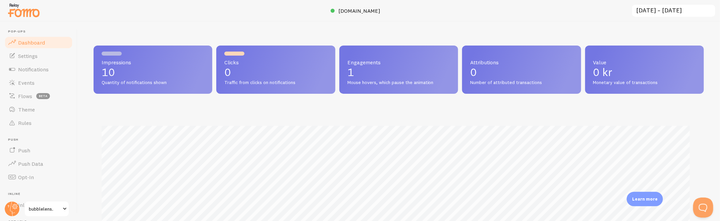
scroll to position [176, 604]
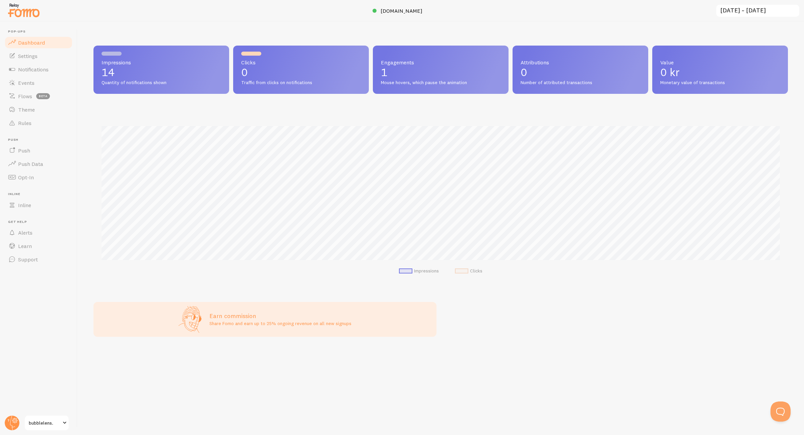
scroll to position [334999, 334480]
click at [54, 59] on link "Settings" at bounding box center [38, 55] width 69 height 13
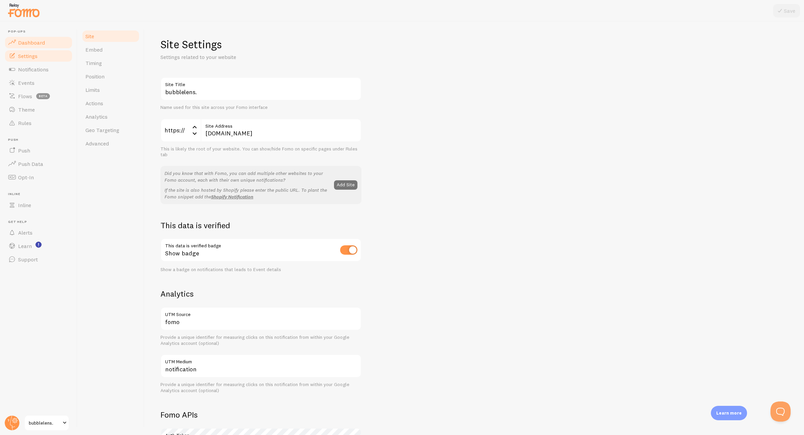
click at [56, 41] on link "Dashboard" at bounding box center [38, 42] width 69 height 13
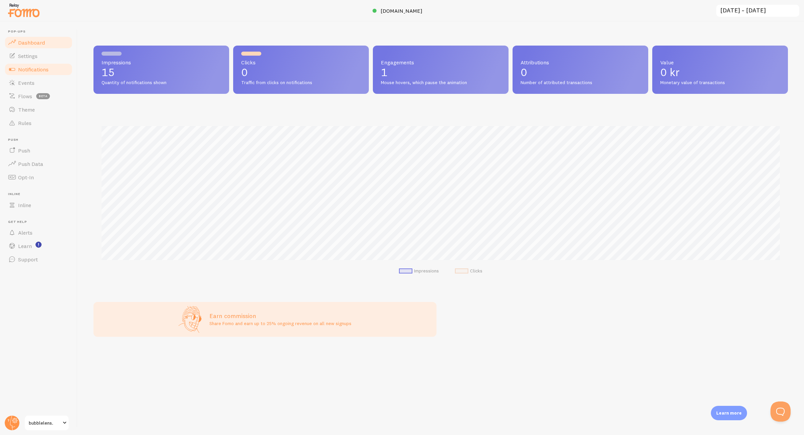
scroll to position [176, 694]
click at [49, 65] on link "Notifications" at bounding box center [38, 69] width 69 height 13
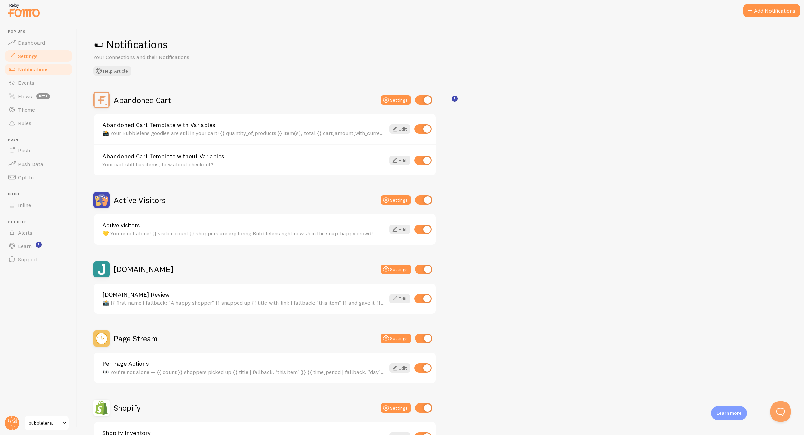
click at [49, 57] on link "Settings" at bounding box center [38, 55] width 69 height 13
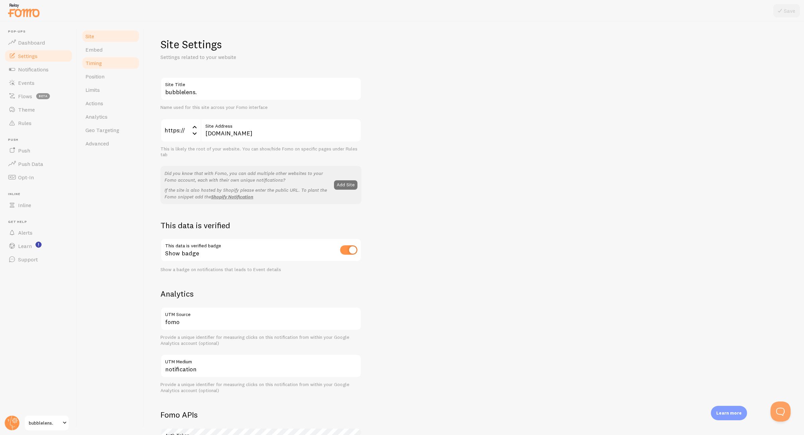
click at [96, 64] on span "Timing" at bounding box center [93, 63] width 16 height 7
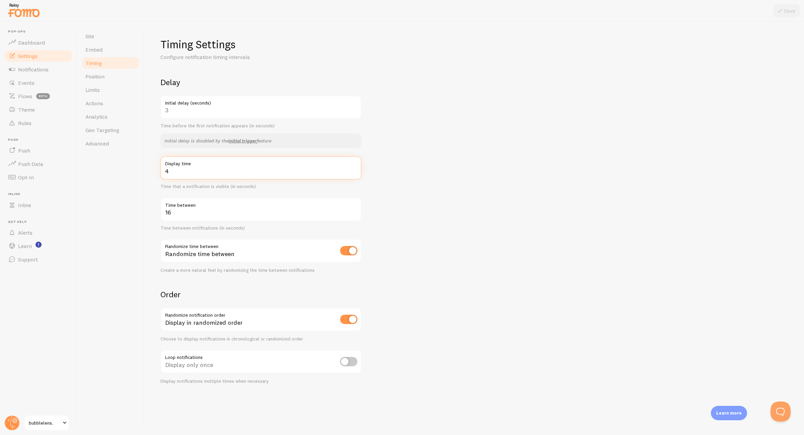
click at [187, 170] on input "4" at bounding box center [261, 167] width 201 height 23
click at [355, 170] on input "5" at bounding box center [261, 167] width 201 height 23
type input "6"
click at [355, 170] on input "6" at bounding box center [261, 167] width 201 height 23
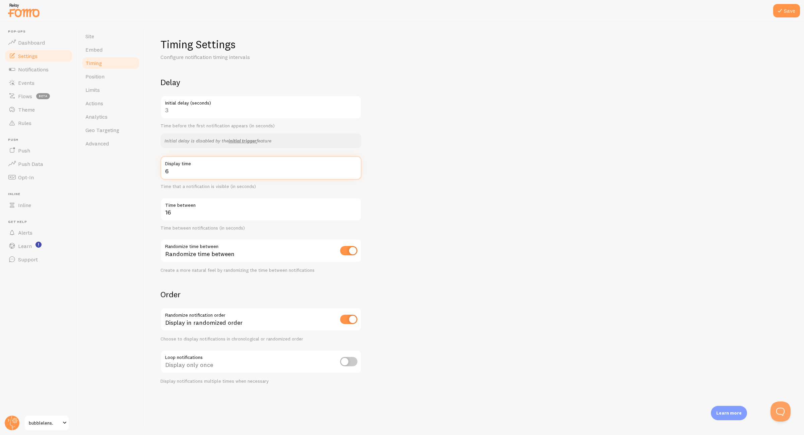
click at [426, 175] on form "Delay 3 Initial delay (seconds) Time before the first notification appears (in …" at bounding box center [475, 230] width 628 height 307
click at [355, 214] on input "15" at bounding box center [261, 209] width 201 height 23
click at [355, 214] on input "14" at bounding box center [261, 209] width 201 height 23
click at [355, 214] on input "13" at bounding box center [261, 209] width 201 height 23
type input "12"
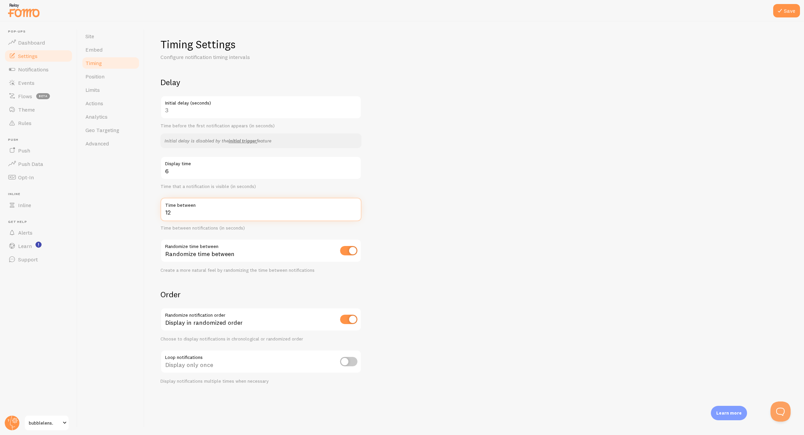
click at [354, 214] on input "12" at bounding box center [261, 209] width 201 height 23
click at [427, 222] on form "Delay 3 Initial delay (seconds) Time before the first notification appears (in …" at bounding box center [475, 230] width 628 height 307
click at [780, 14] on icon at bounding box center [780, 11] width 8 height 8
